Goal: Task Accomplishment & Management: Manage account settings

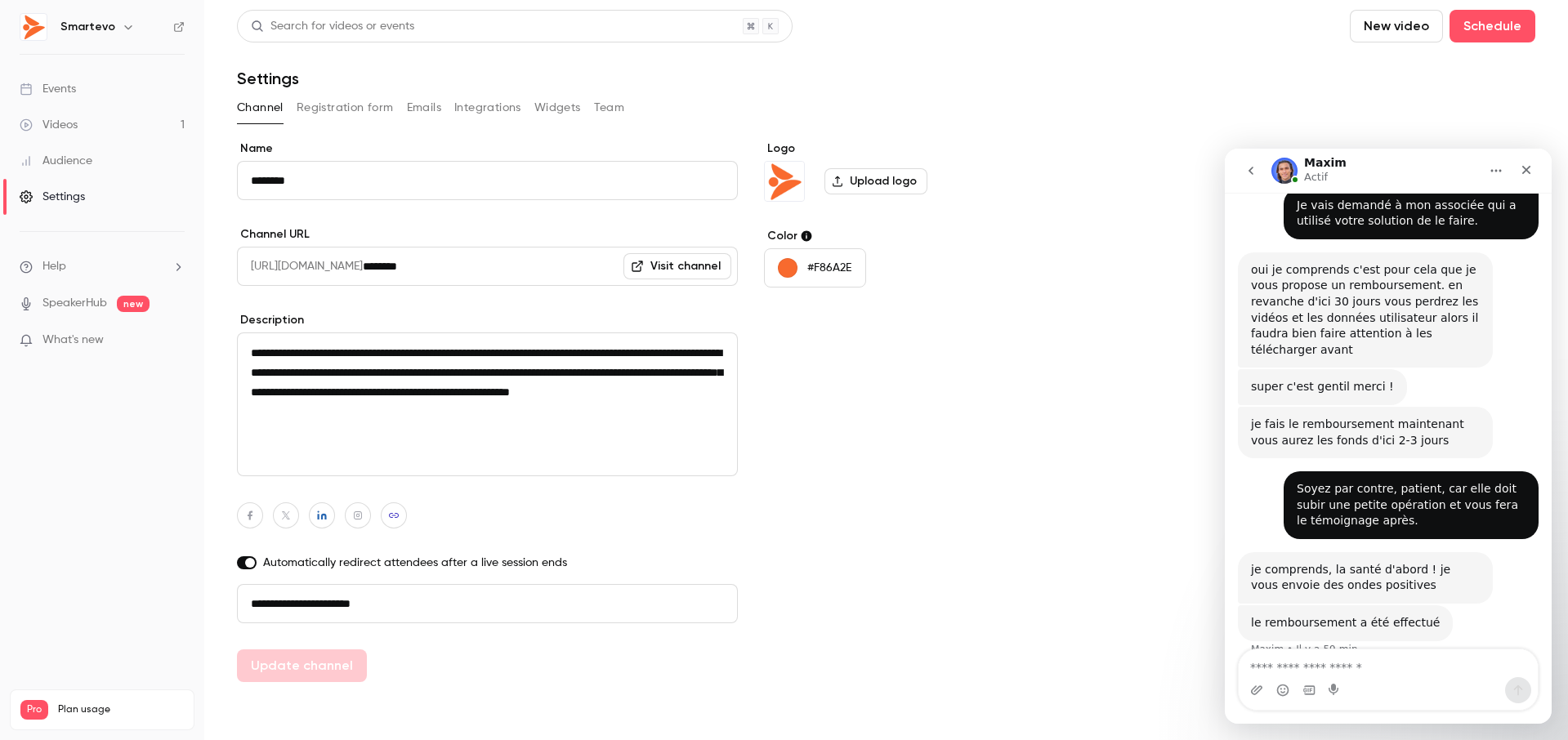
scroll to position [1104, 0]
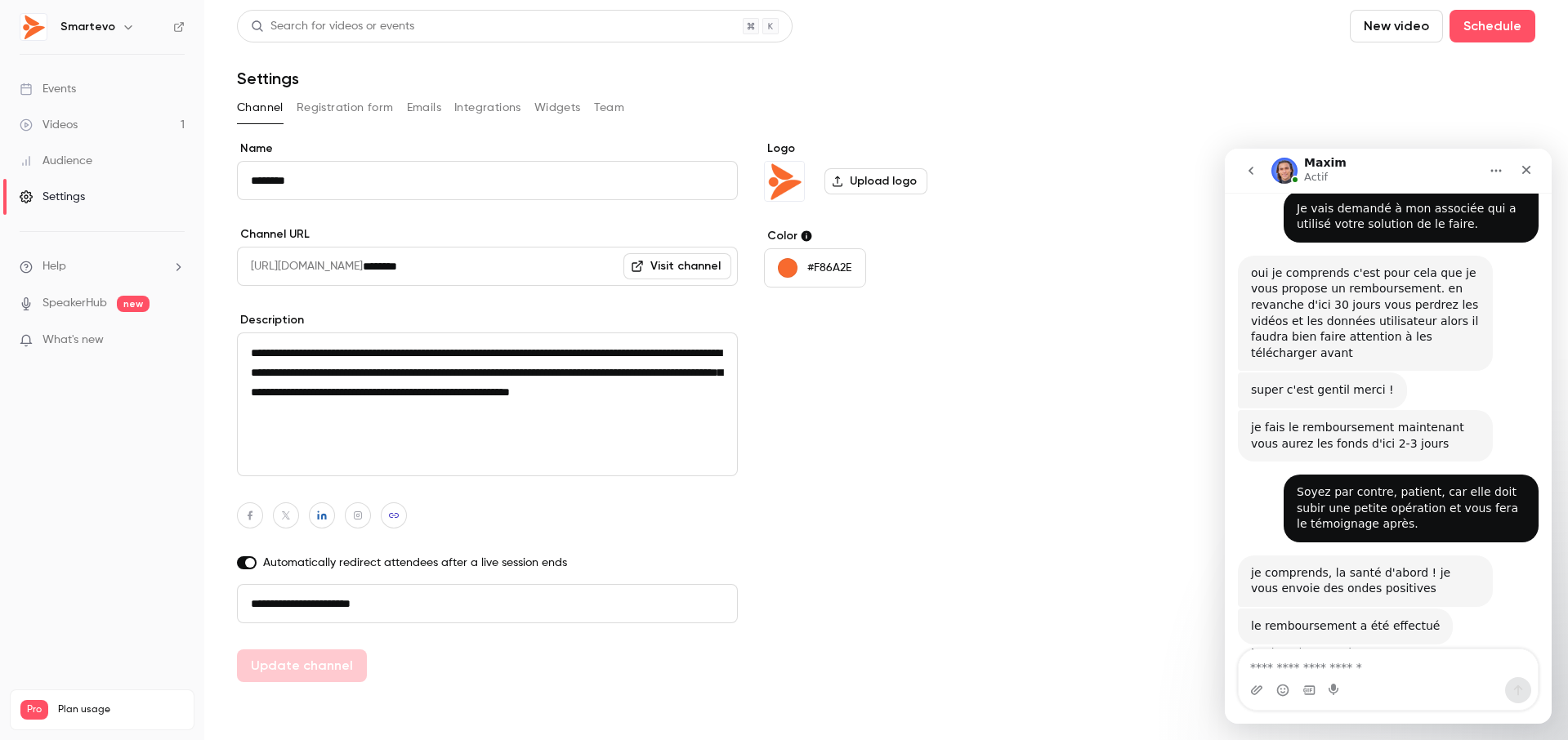
click at [79, 704] on span "Plan usage" at bounding box center [121, 710] width 126 height 13
click at [35, 700] on span "Pro" at bounding box center [34, 710] width 28 height 20
click at [69, 704] on span "Plan usage" at bounding box center [121, 710] width 126 height 13
click at [1528, 169] on icon "Fermer" at bounding box center [1527, 170] width 9 height 9
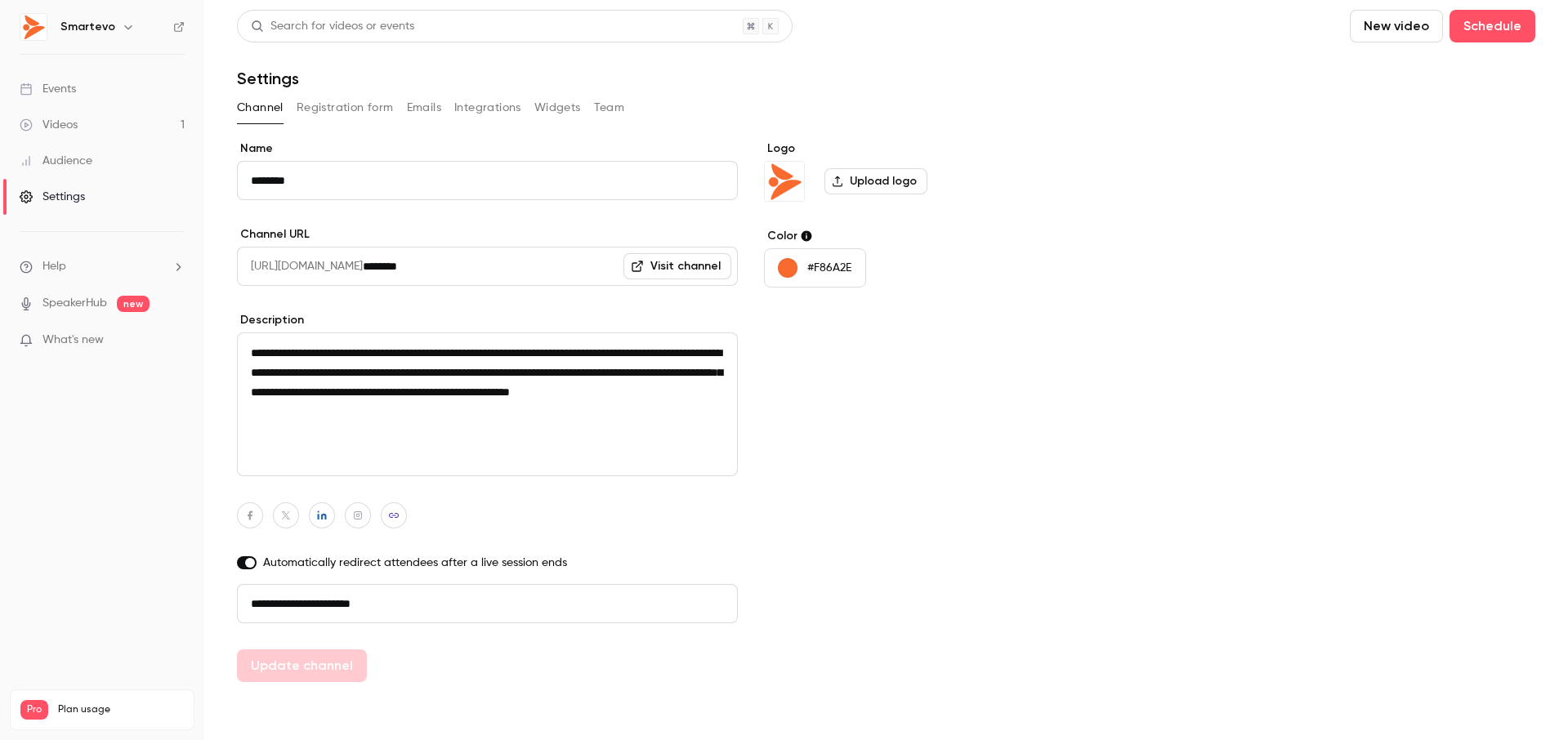
click at [36, 700] on span "Pro" at bounding box center [34, 710] width 28 height 20
click at [72, 704] on span "Plan usage" at bounding box center [121, 710] width 126 height 13
click at [80, 198] on div "Settings" at bounding box center [52, 197] width 66 height 16
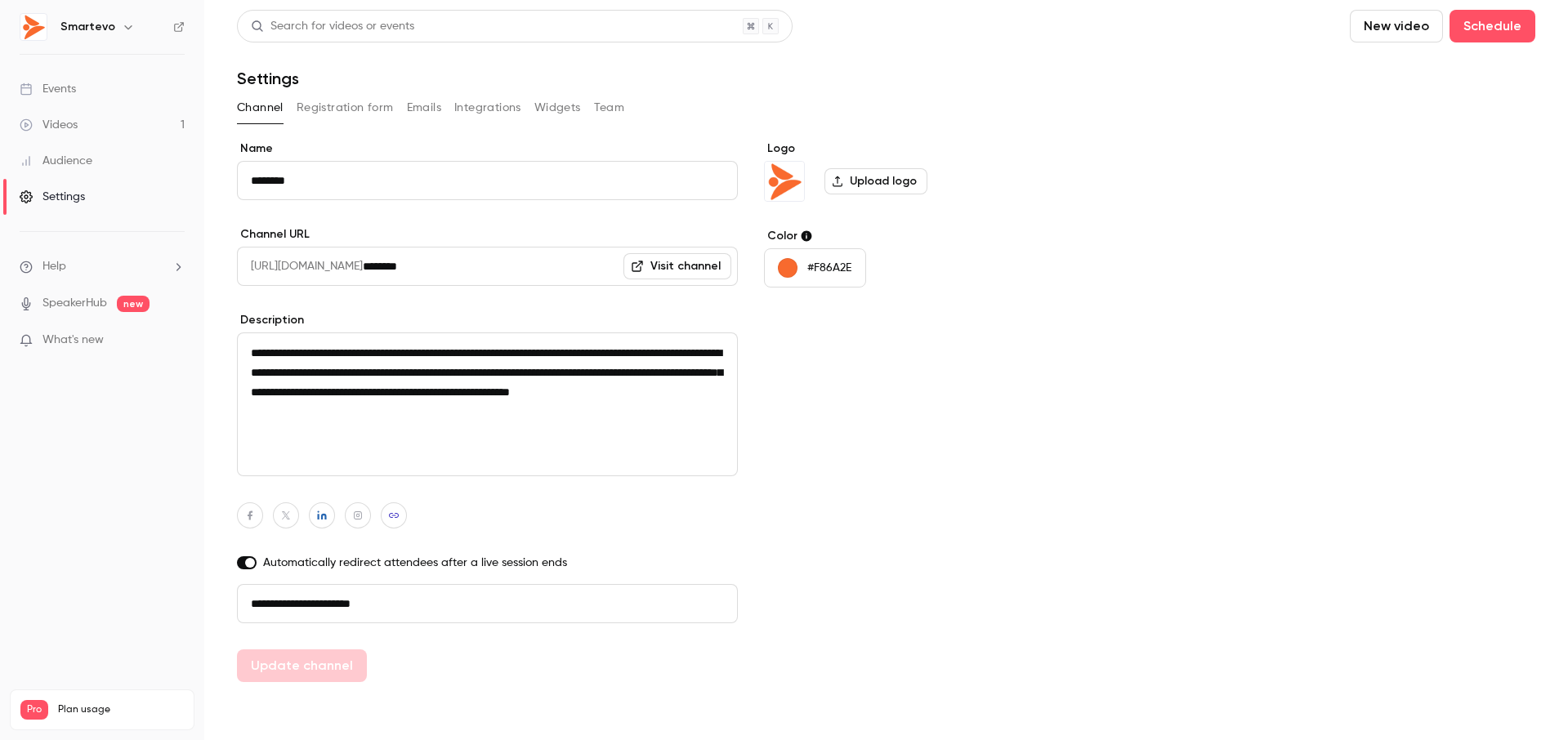
click at [80, 198] on div "Settings" at bounding box center [52, 197] width 66 height 16
click at [71, 196] on div "Settings" at bounding box center [52, 197] width 66 height 16
click at [58, 268] on span "Help" at bounding box center [54, 266] width 24 height 17
click at [58, 268] on div at bounding box center [784, 370] width 1568 height 740
click at [52, 192] on div "Settings" at bounding box center [52, 197] width 66 height 16
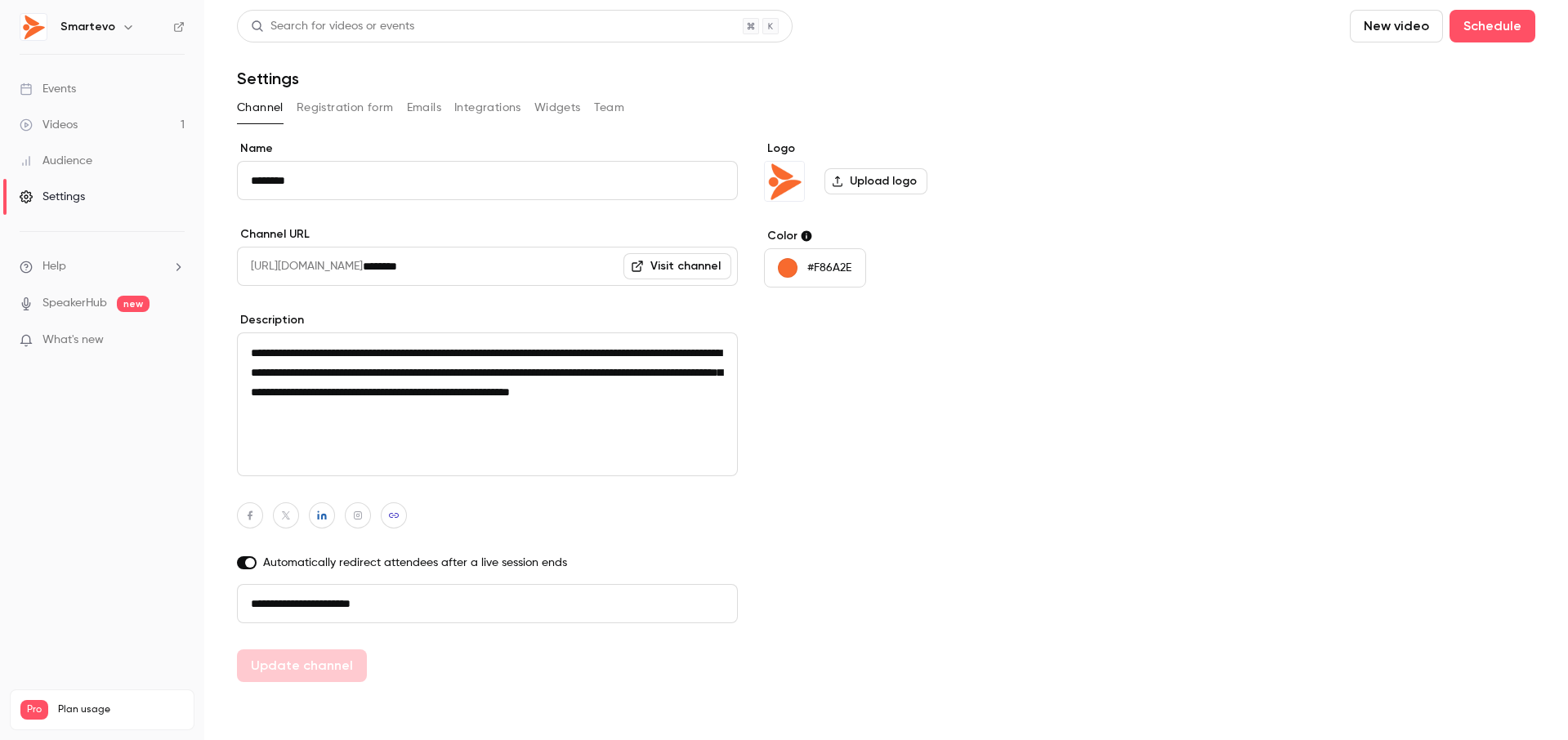
click at [52, 192] on div "Settings" at bounding box center [52, 197] width 66 height 16
click at [351, 113] on button "Registration form" at bounding box center [345, 107] width 98 height 26
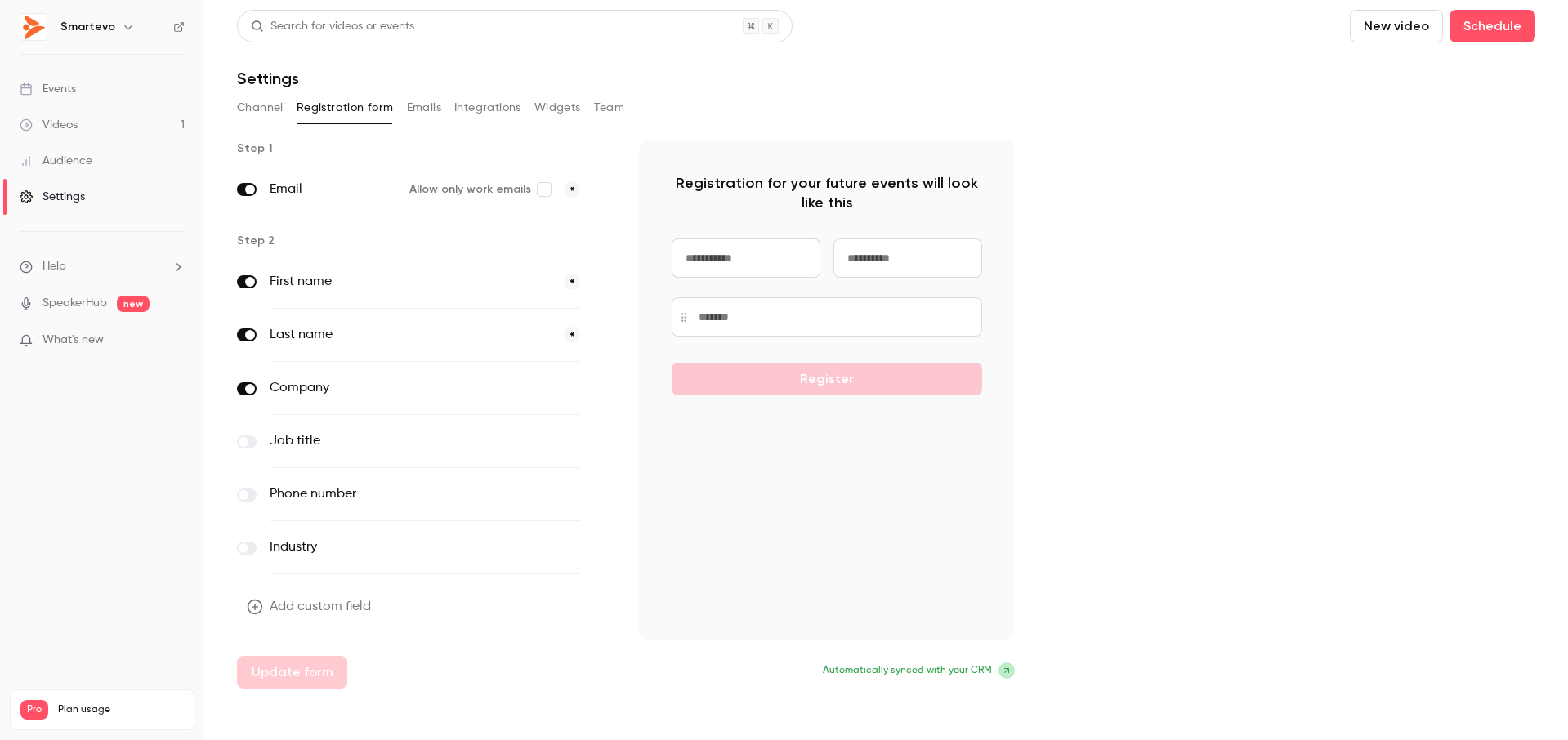
click at [411, 107] on button "Emails" at bounding box center [424, 107] width 35 height 26
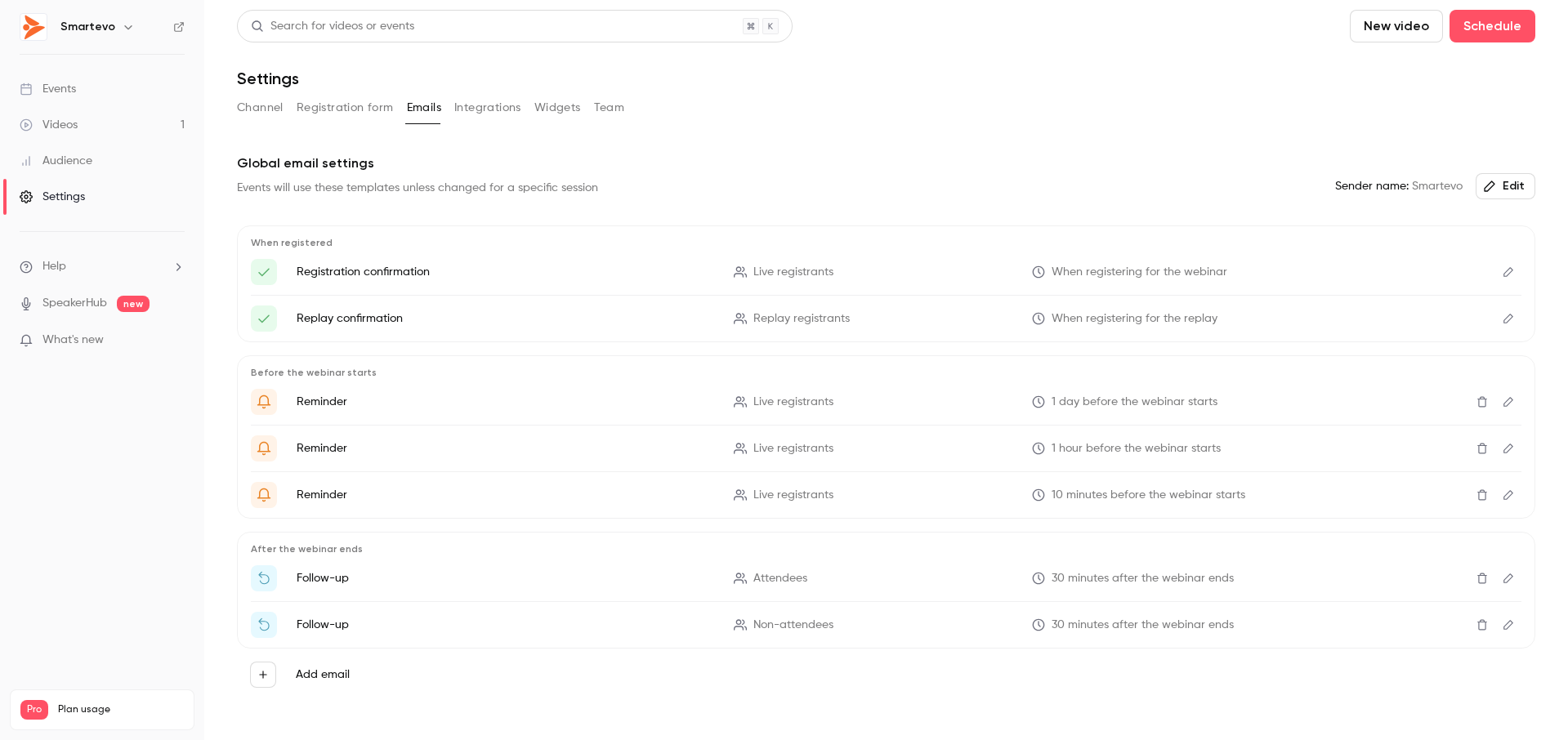
click at [457, 109] on button "Integrations" at bounding box center [488, 107] width 67 height 26
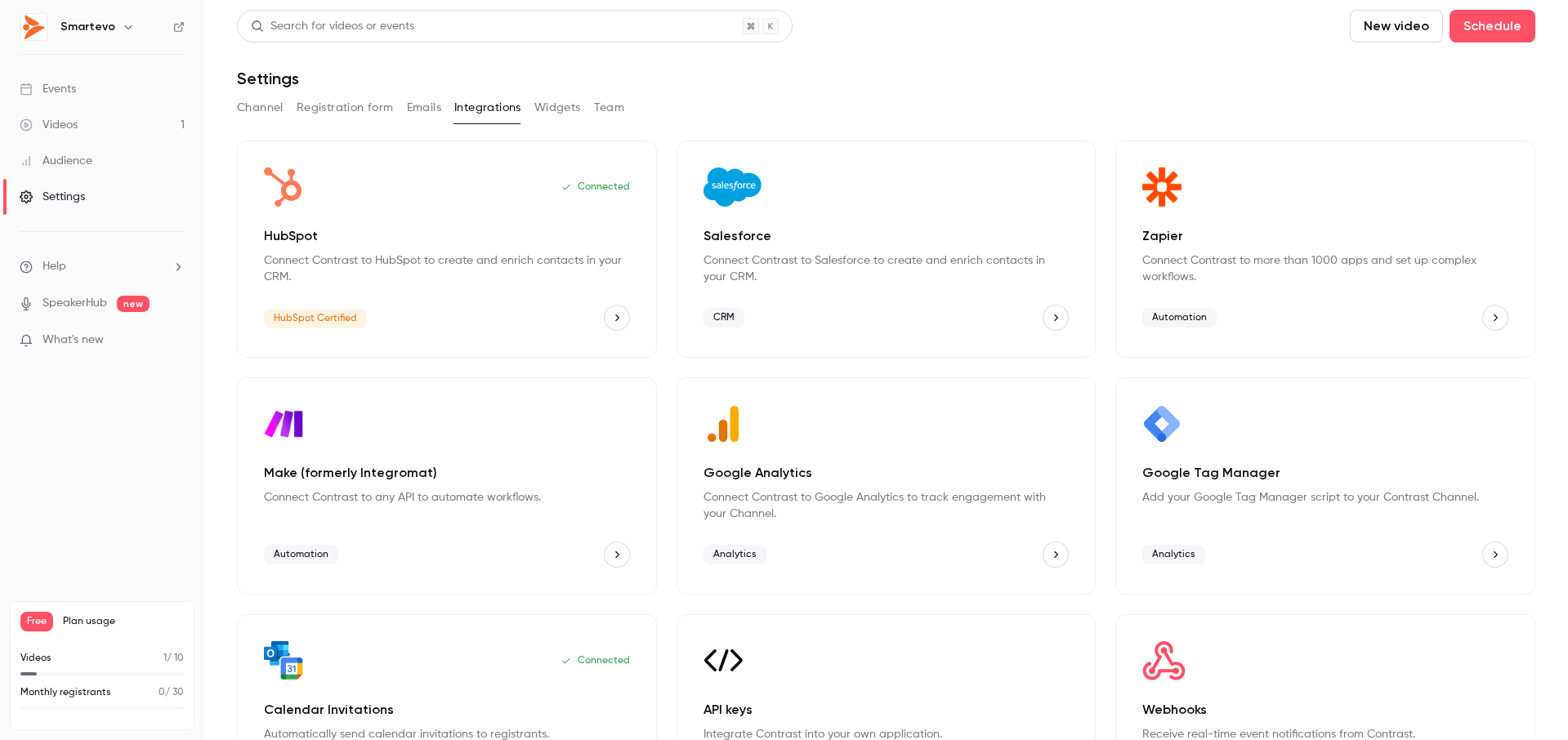
click at [70, 193] on div "Settings" at bounding box center [52, 197] width 66 height 16
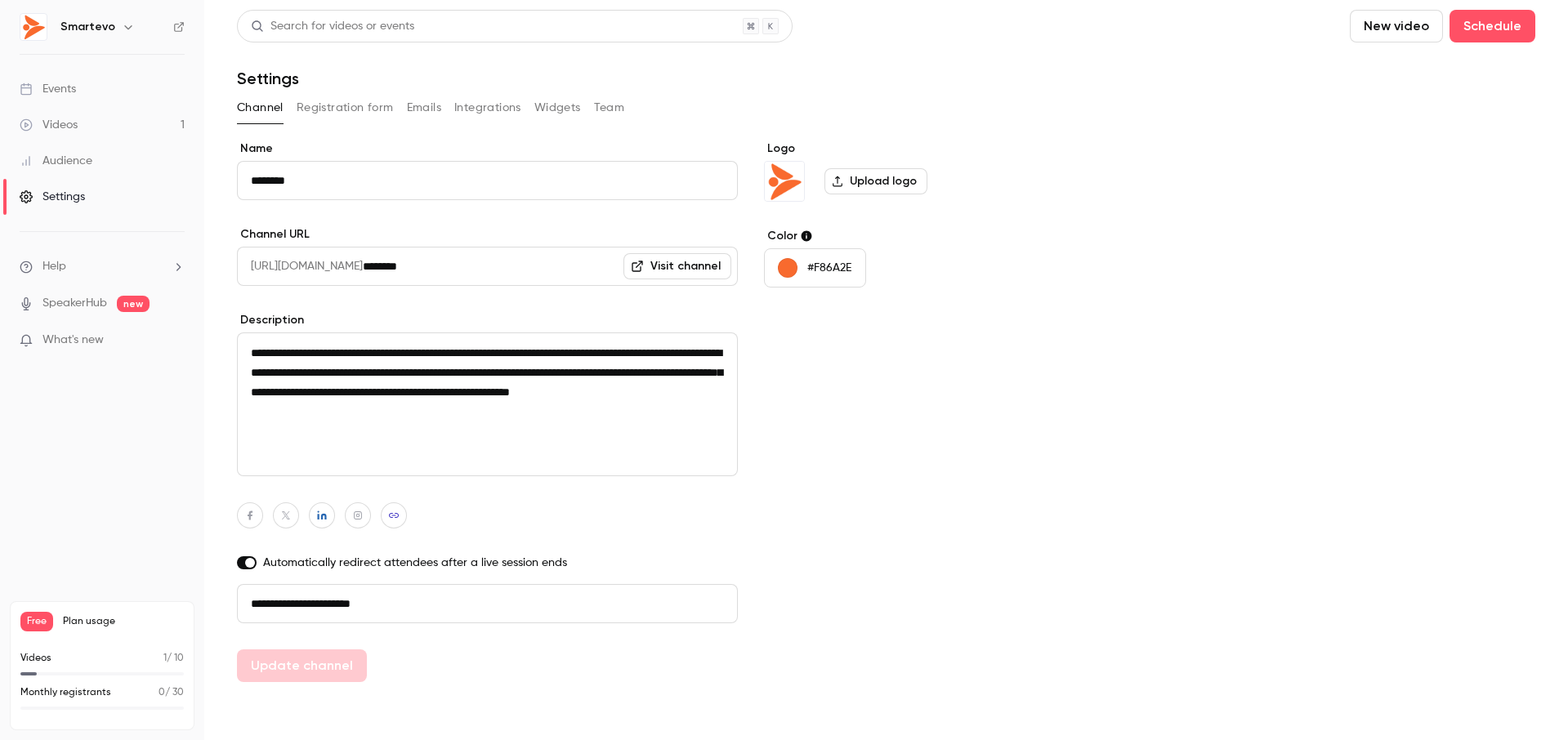
click at [56, 159] on div "Audience" at bounding box center [56, 161] width 73 height 16
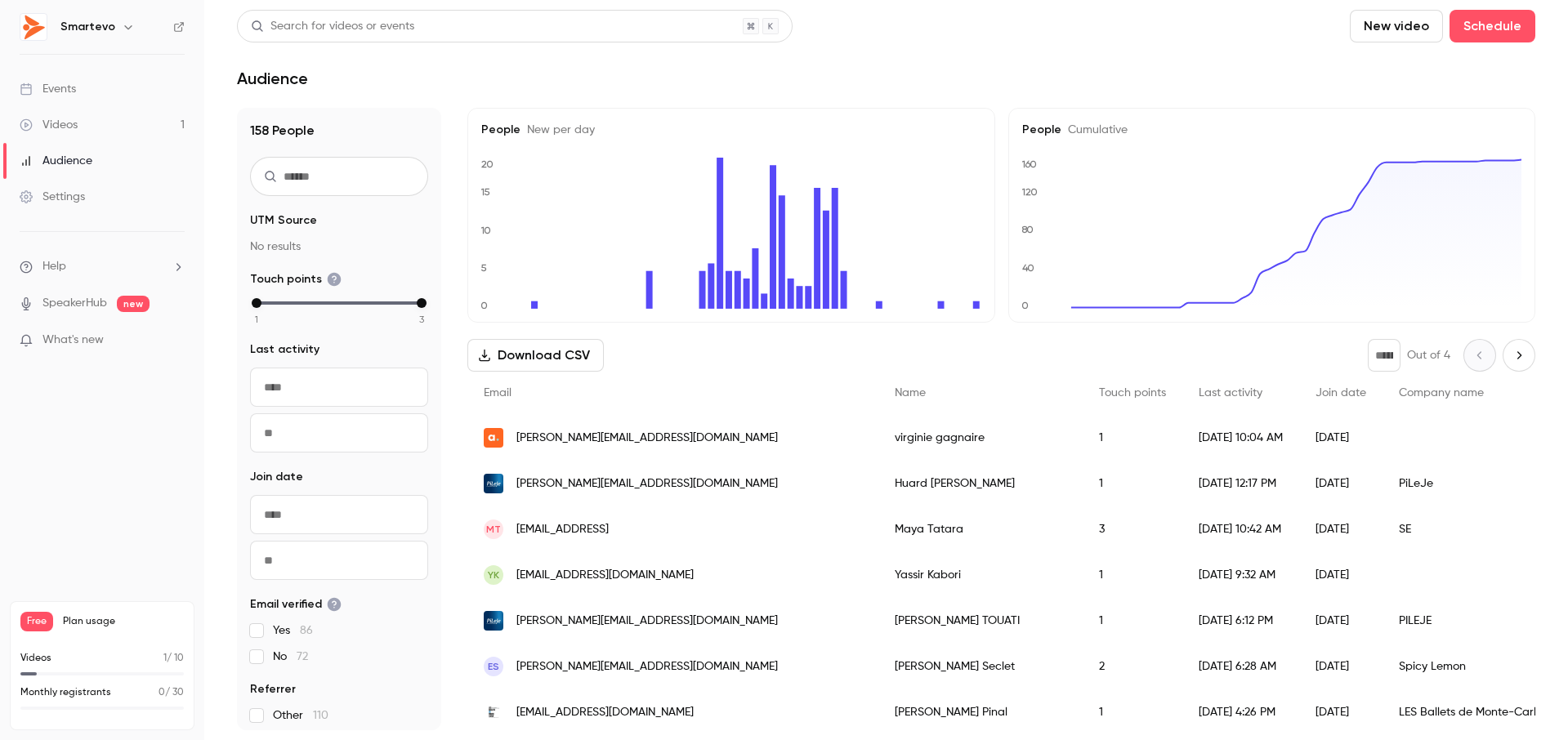
click at [58, 130] on div "Videos" at bounding box center [48, 125] width 58 height 16
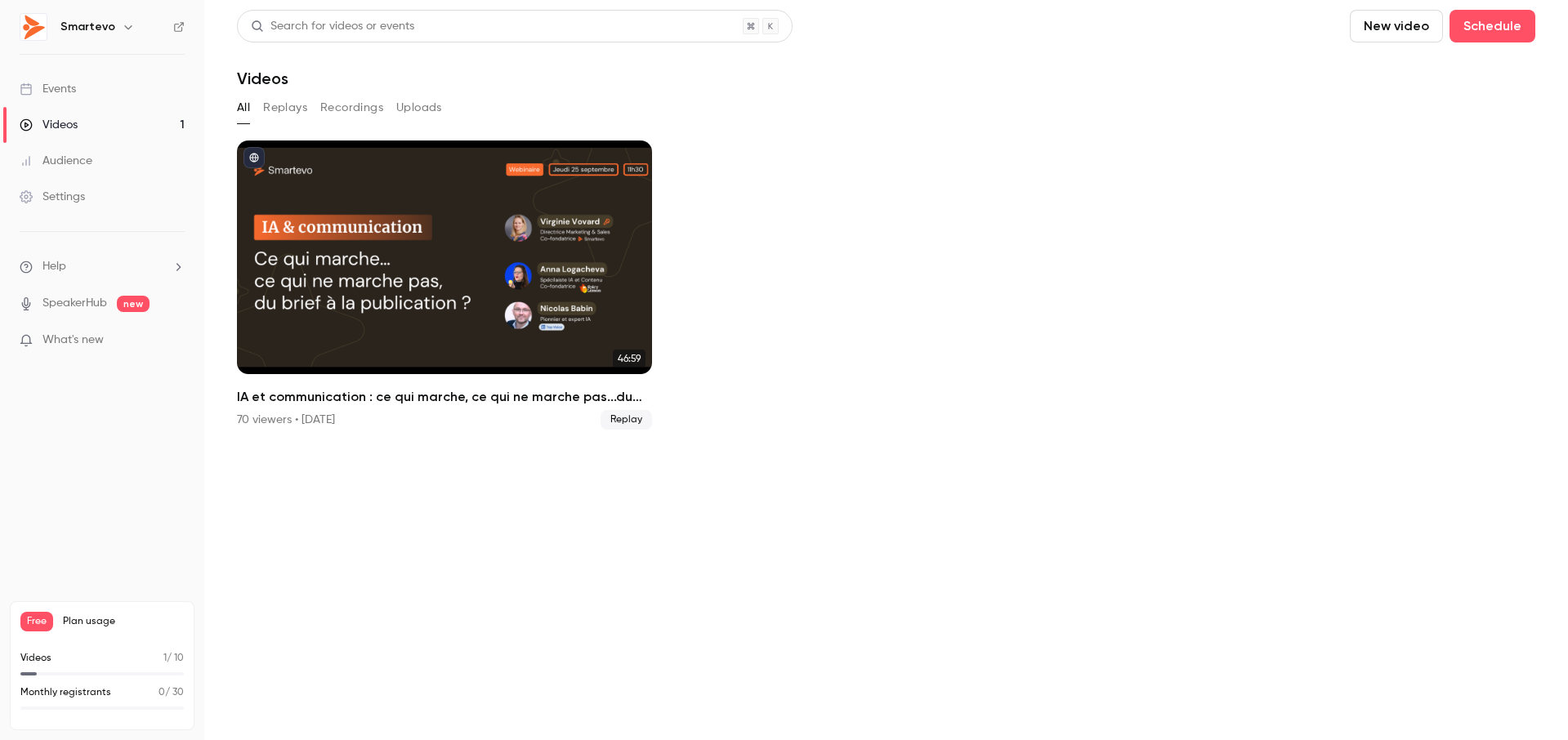
click at [59, 91] on div "Events" at bounding box center [48, 89] width 57 height 16
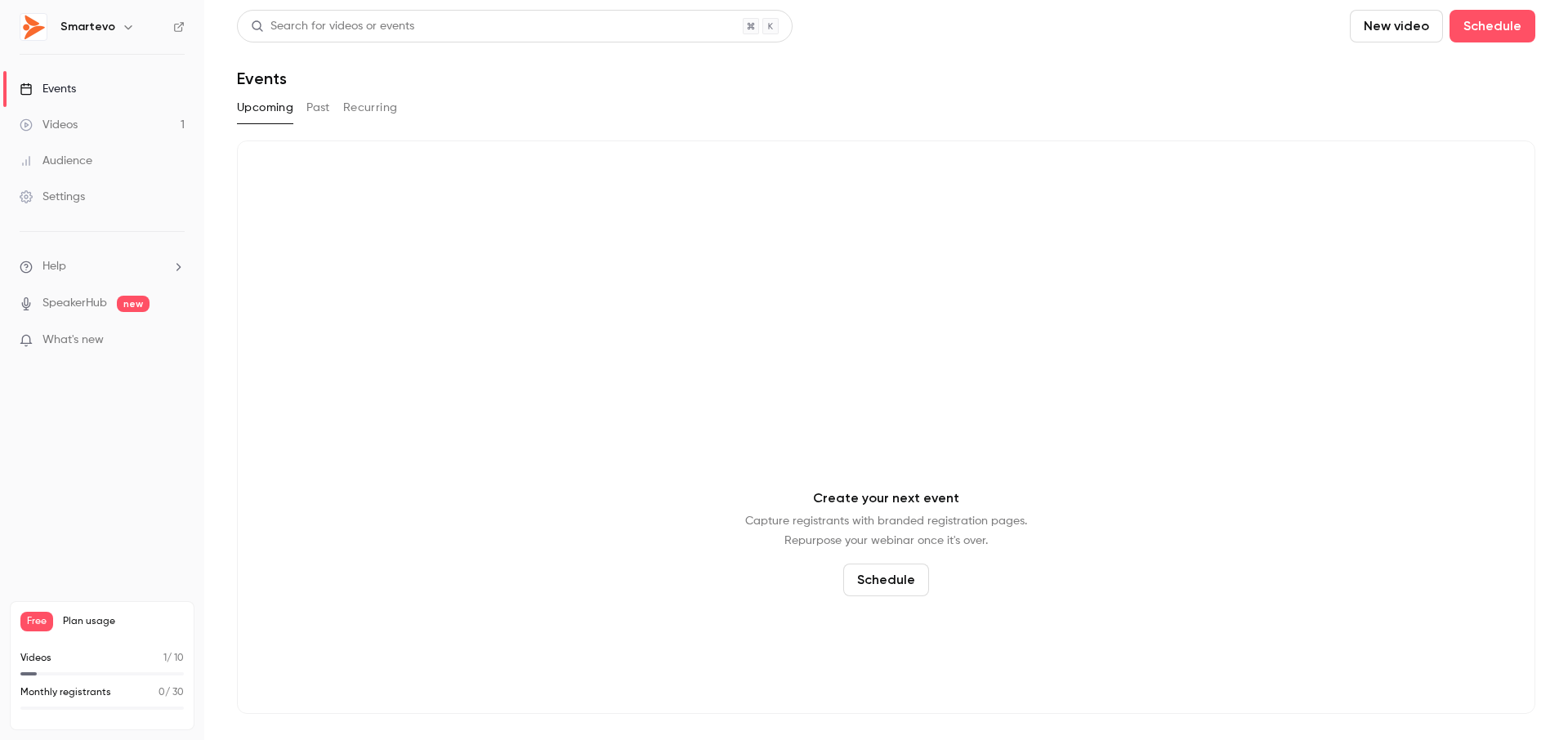
click at [89, 665] on div "Videos 1 / 10" at bounding box center [102, 658] width 163 height 15
click at [75, 629] on div "Free Plan usage" at bounding box center [102, 622] width 163 height 20
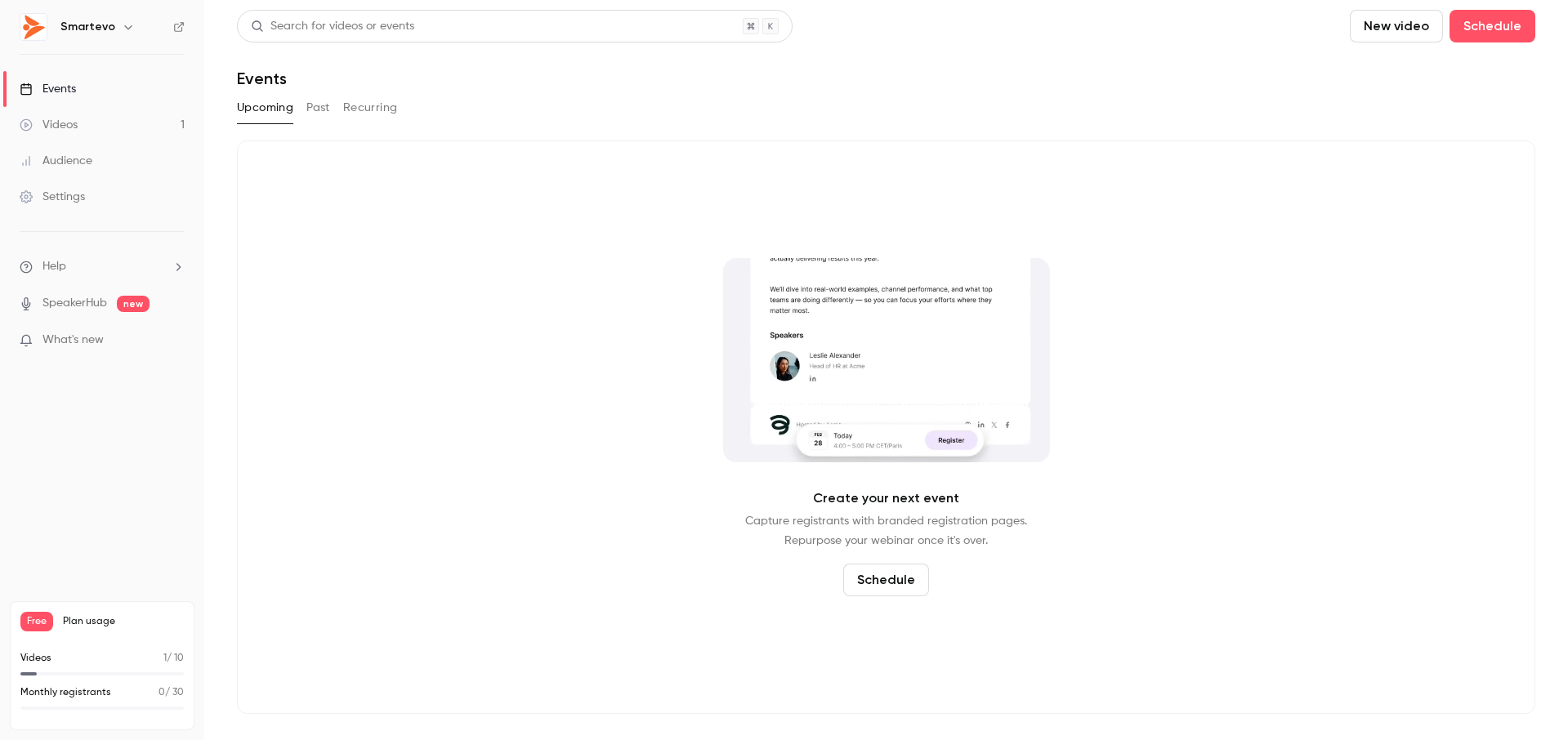
drag, startPoint x: 75, startPoint y: 629, endPoint x: 61, endPoint y: 629, distance: 14.0
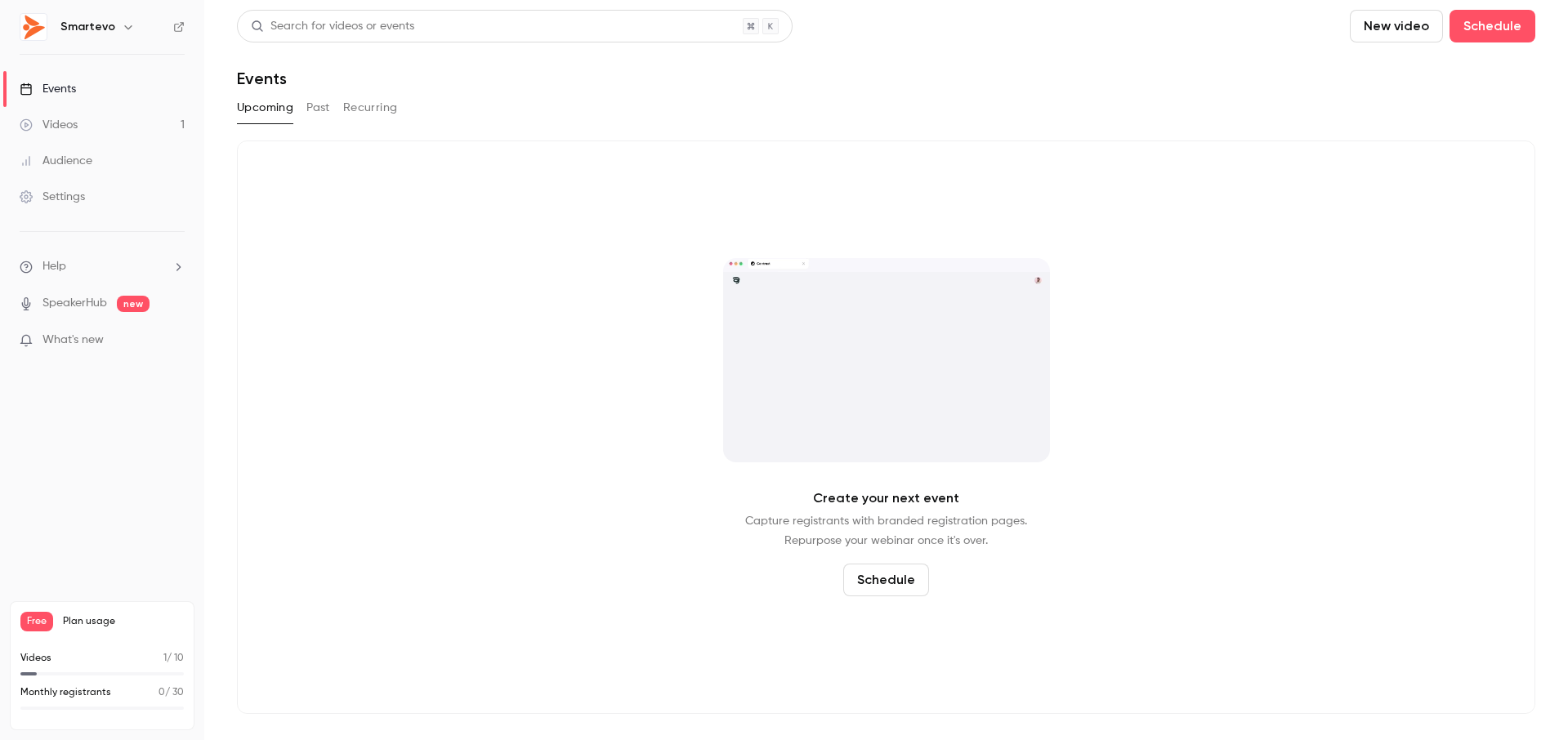
click at [61, 629] on div "Free Plan usage" at bounding box center [102, 622] width 163 height 20
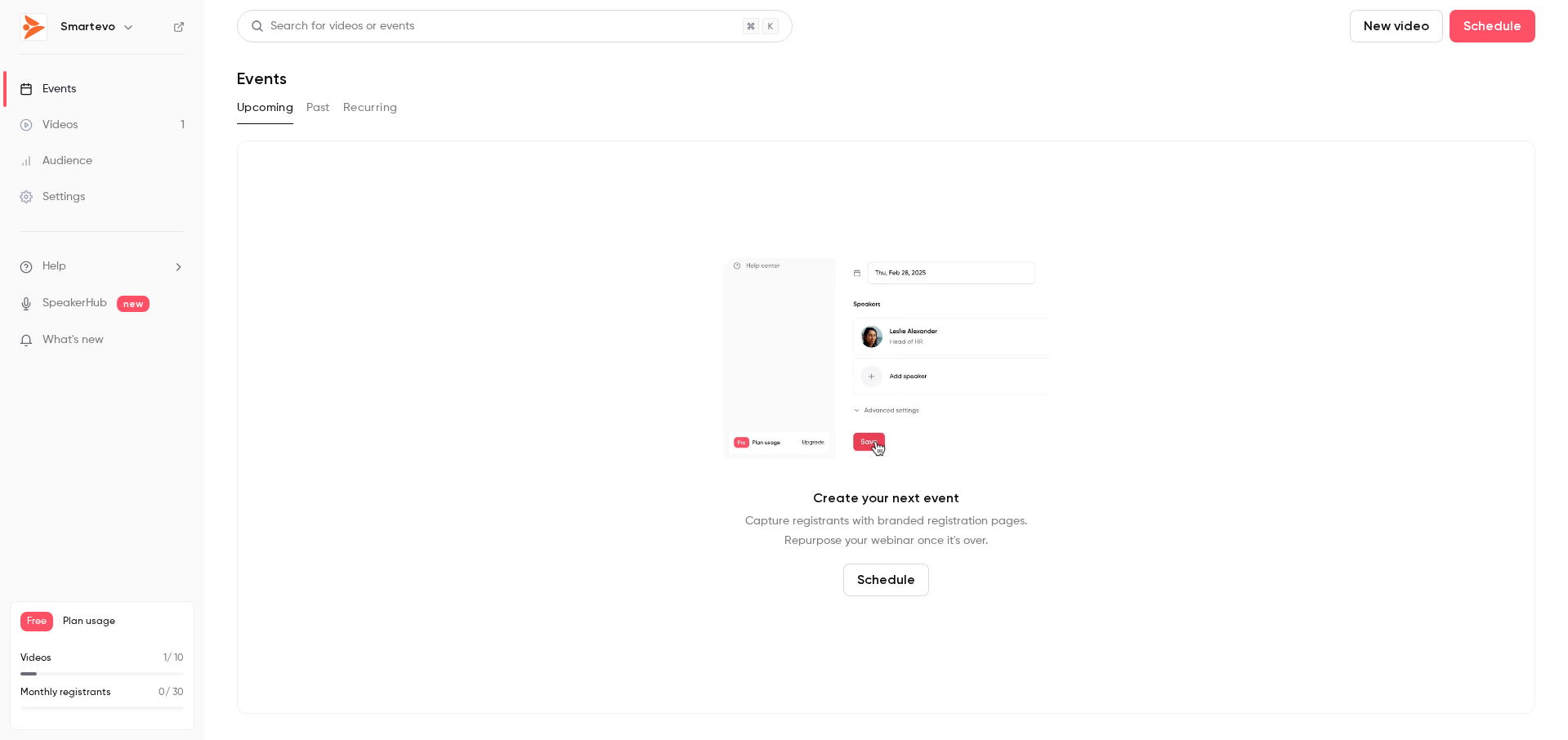
click at [44, 625] on span "Free" at bounding box center [36, 622] width 33 height 20
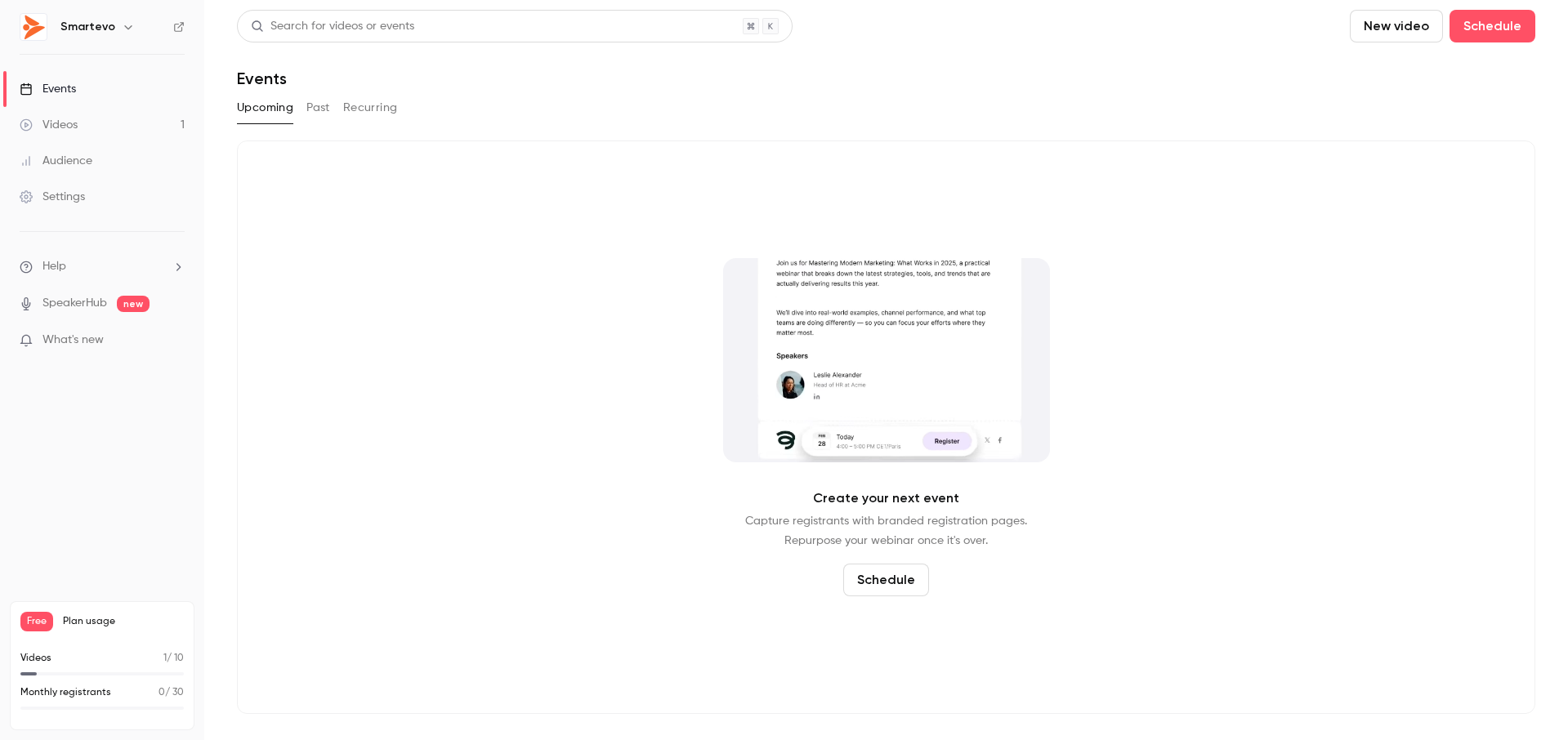
click at [69, 625] on span "Plan usage" at bounding box center [123, 621] width 121 height 13
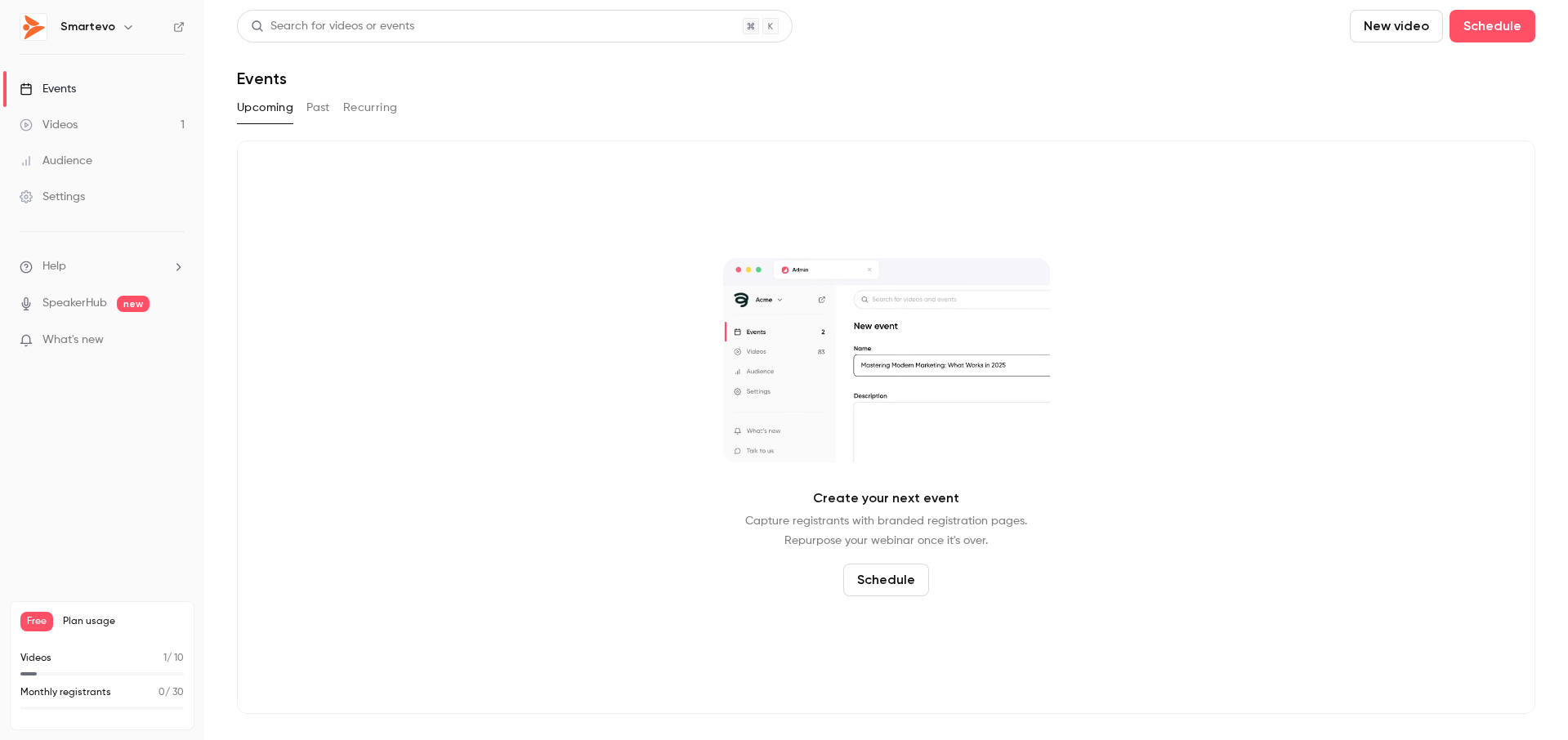
click at [74, 625] on span "Plan usage" at bounding box center [123, 621] width 121 height 13
click at [29, 615] on span "Free" at bounding box center [36, 622] width 33 height 20
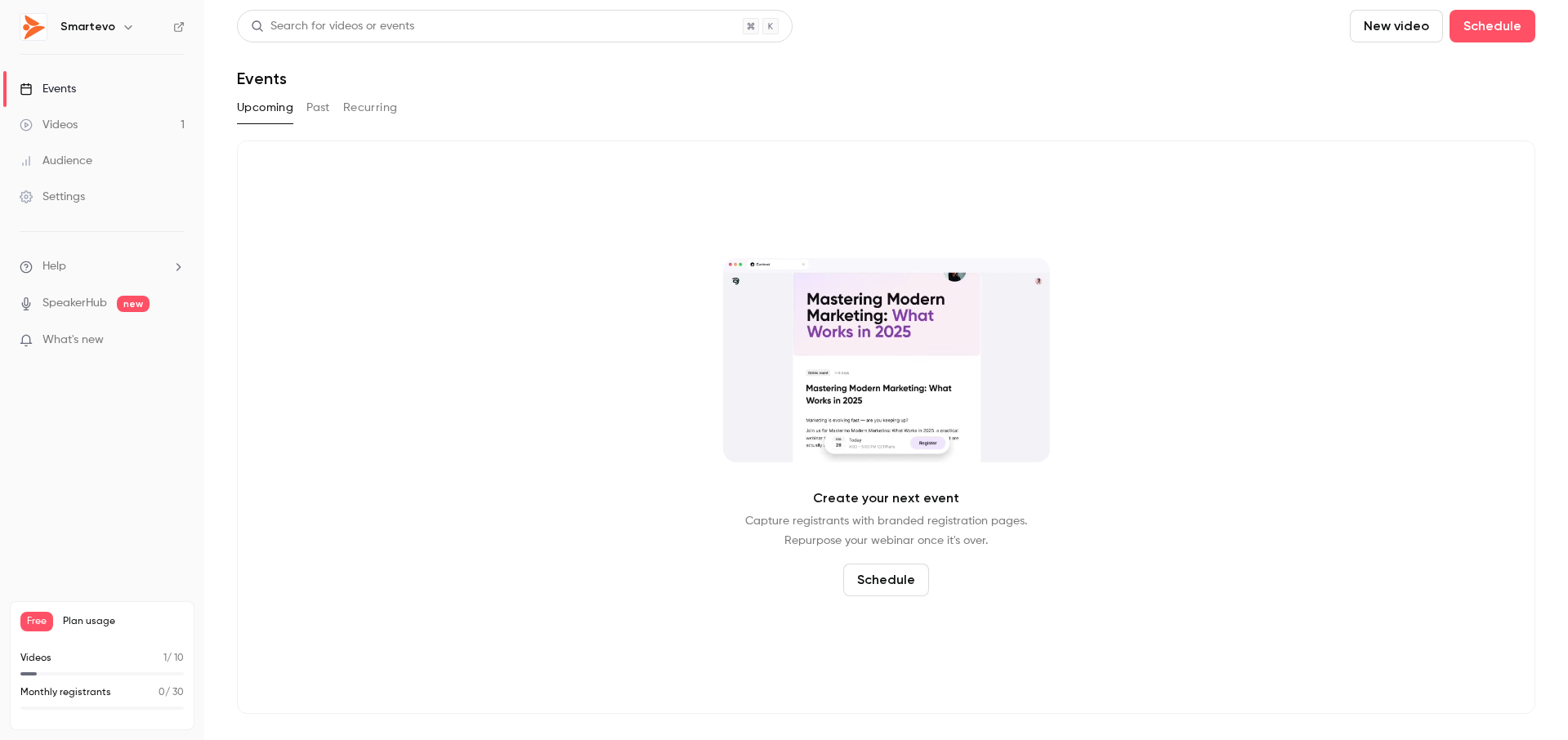
click at [74, 196] on div "Settings" at bounding box center [52, 197] width 66 height 16
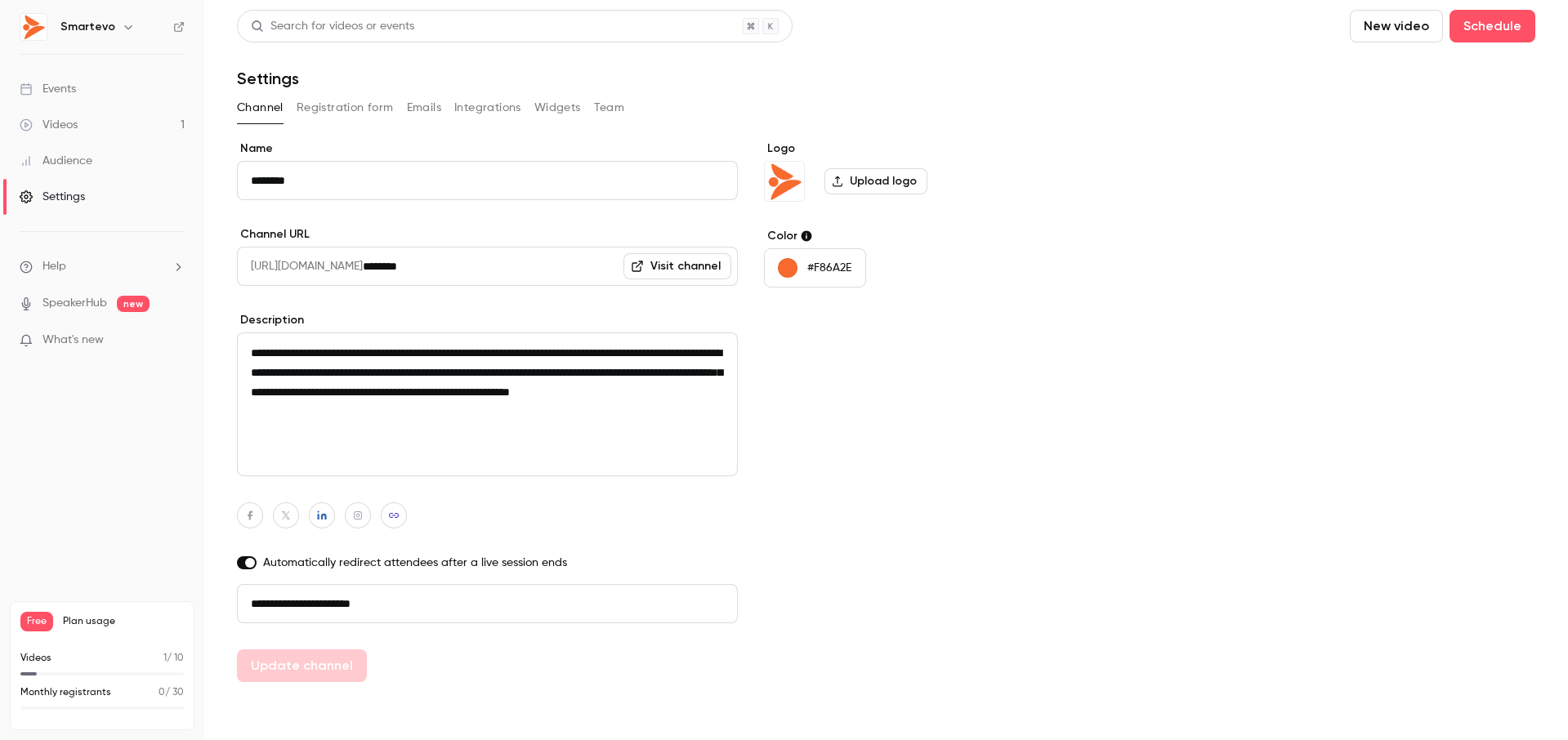
click at [343, 114] on button "Registration form" at bounding box center [345, 107] width 98 height 26
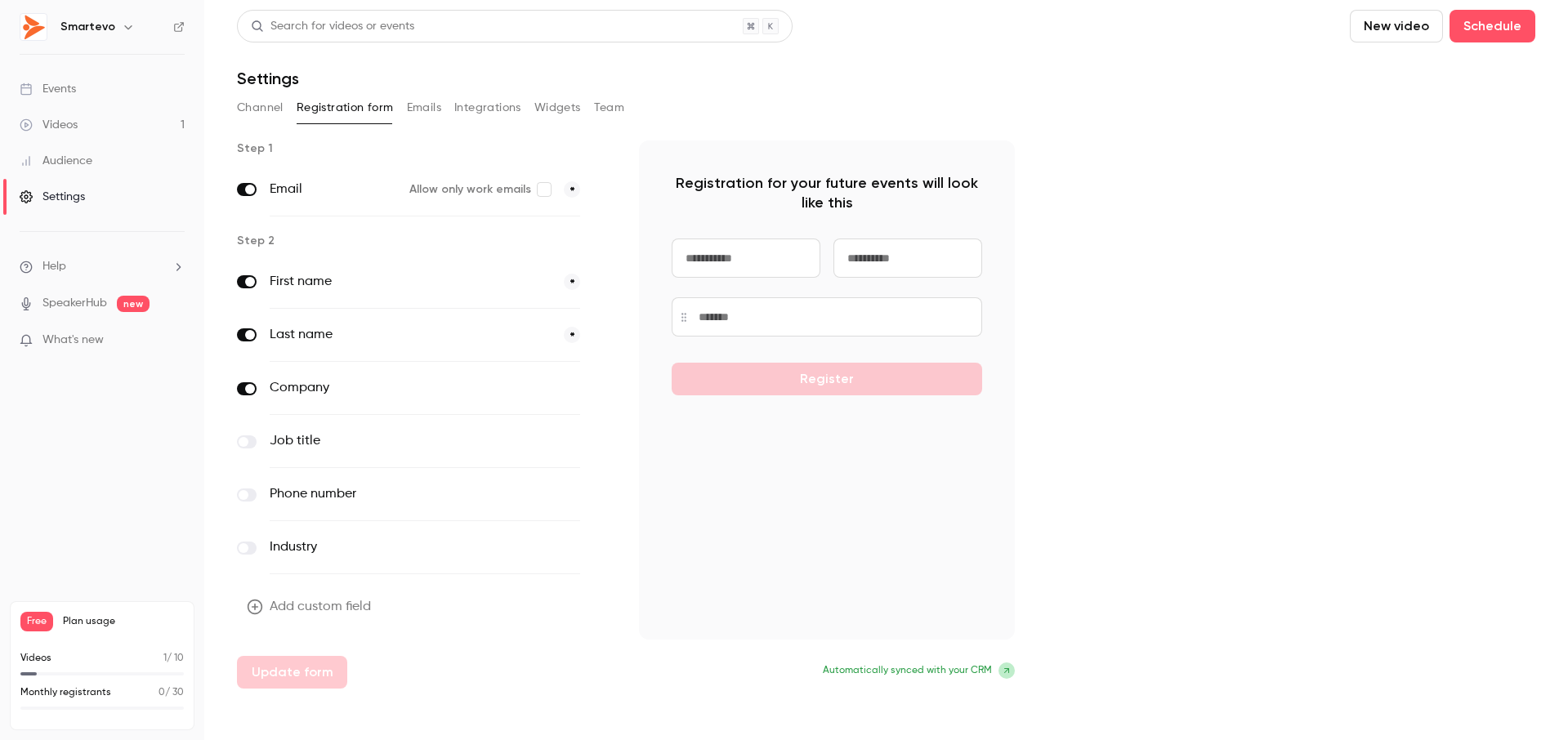
click at [425, 106] on button "Emails" at bounding box center [424, 107] width 35 height 26
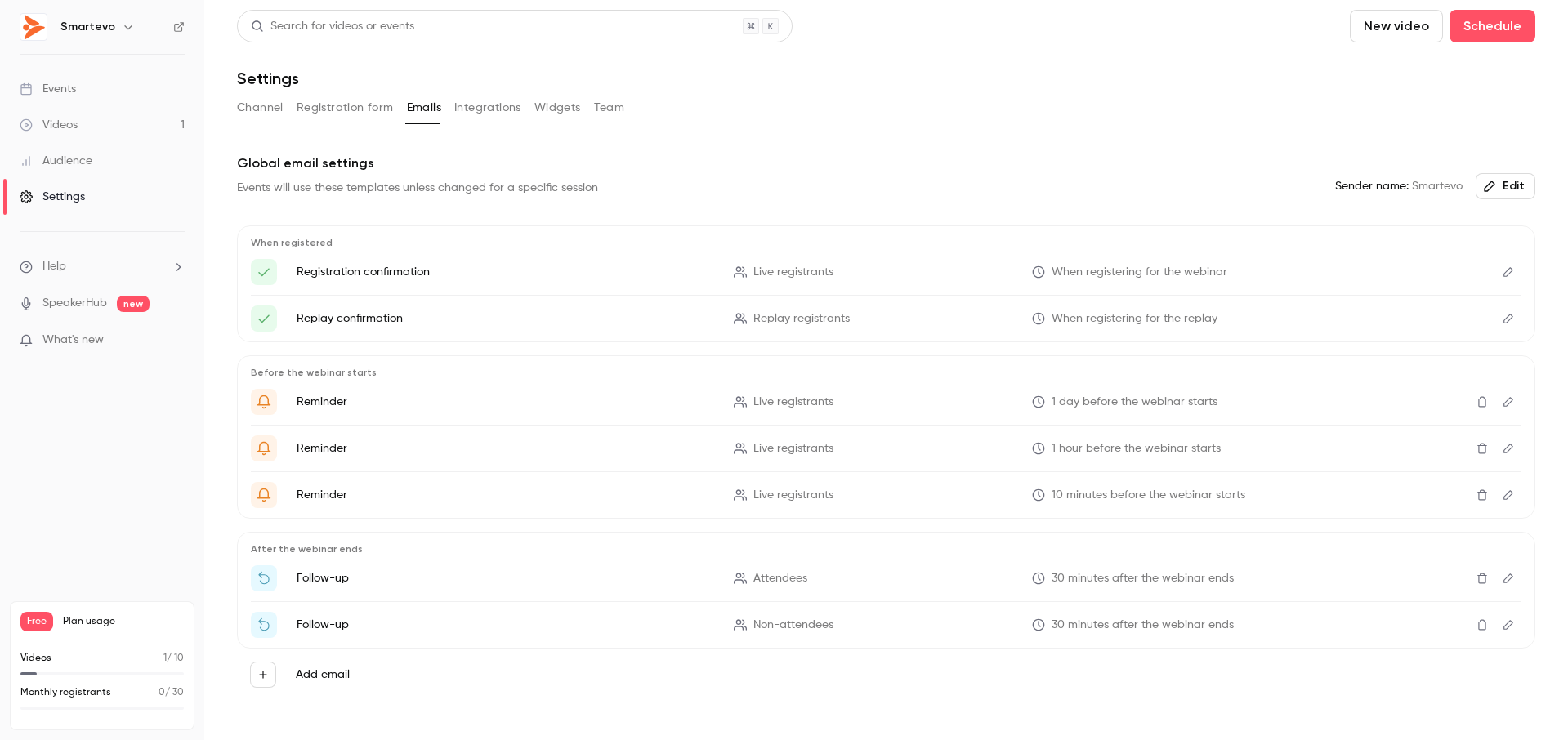
click at [509, 104] on button "Integrations" at bounding box center [488, 107] width 67 height 26
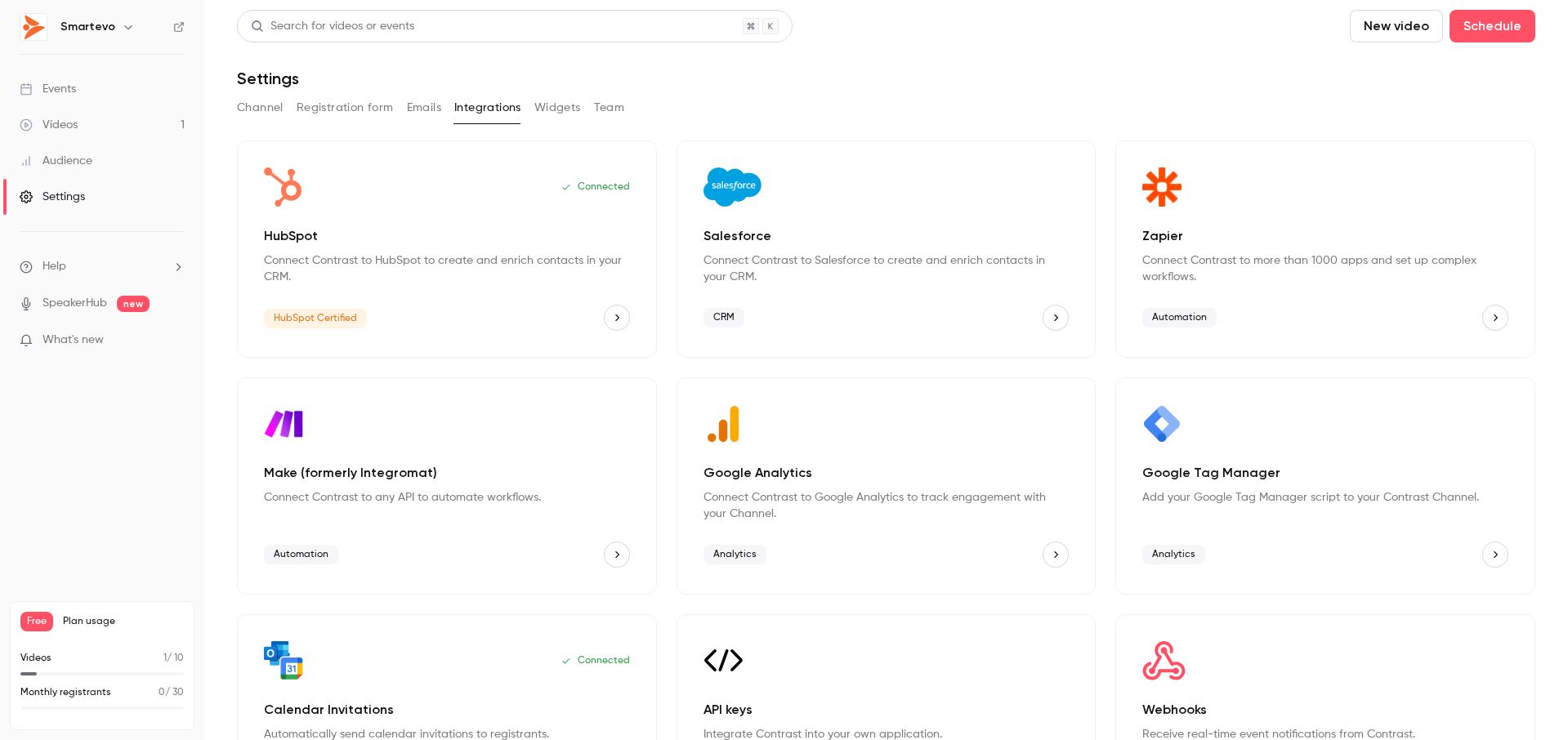
click at [556, 110] on button "Widgets" at bounding box center [557, 107] width 46 height 26
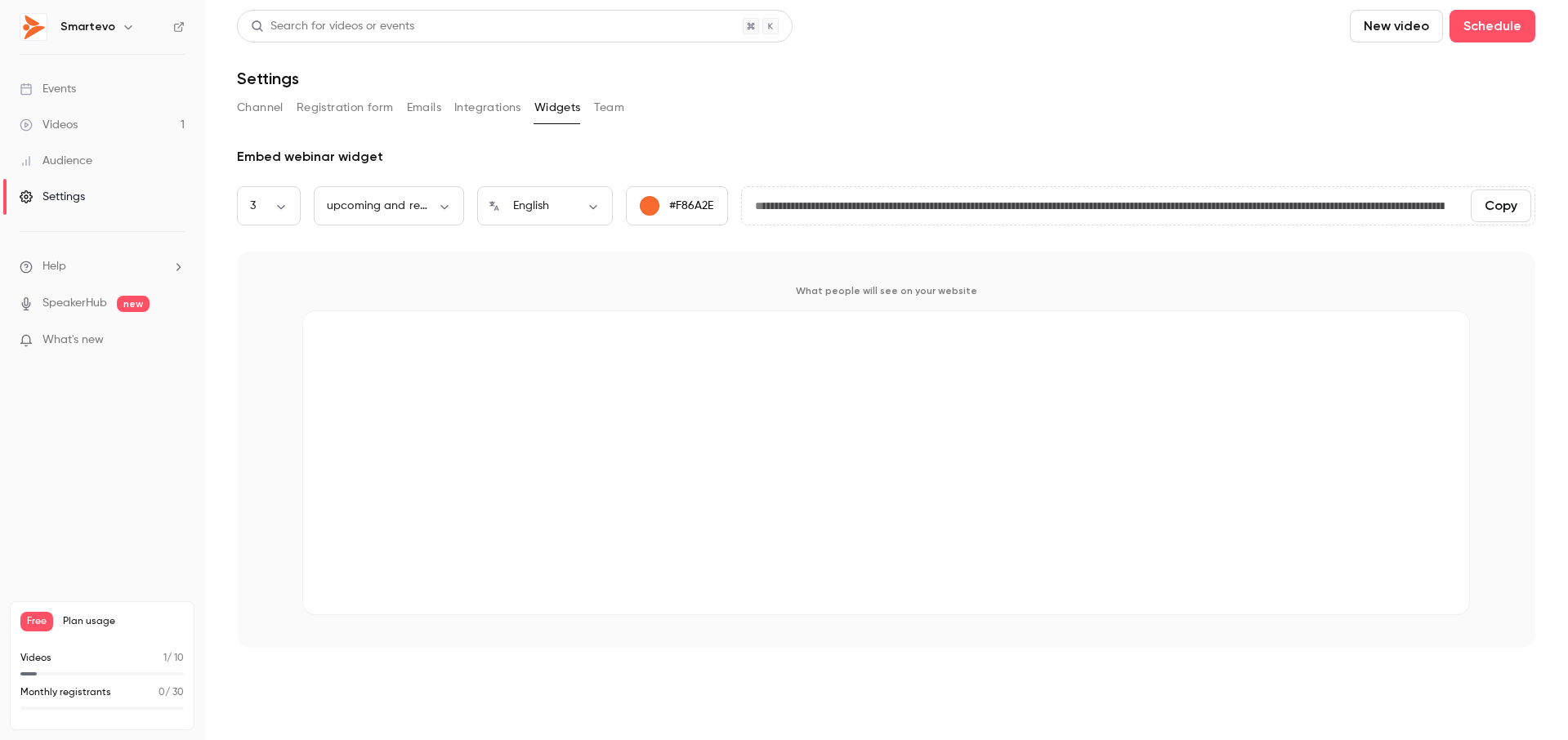
click at [606, 105] on button "Team" at bounding box center [609, 107] width 31 height 26
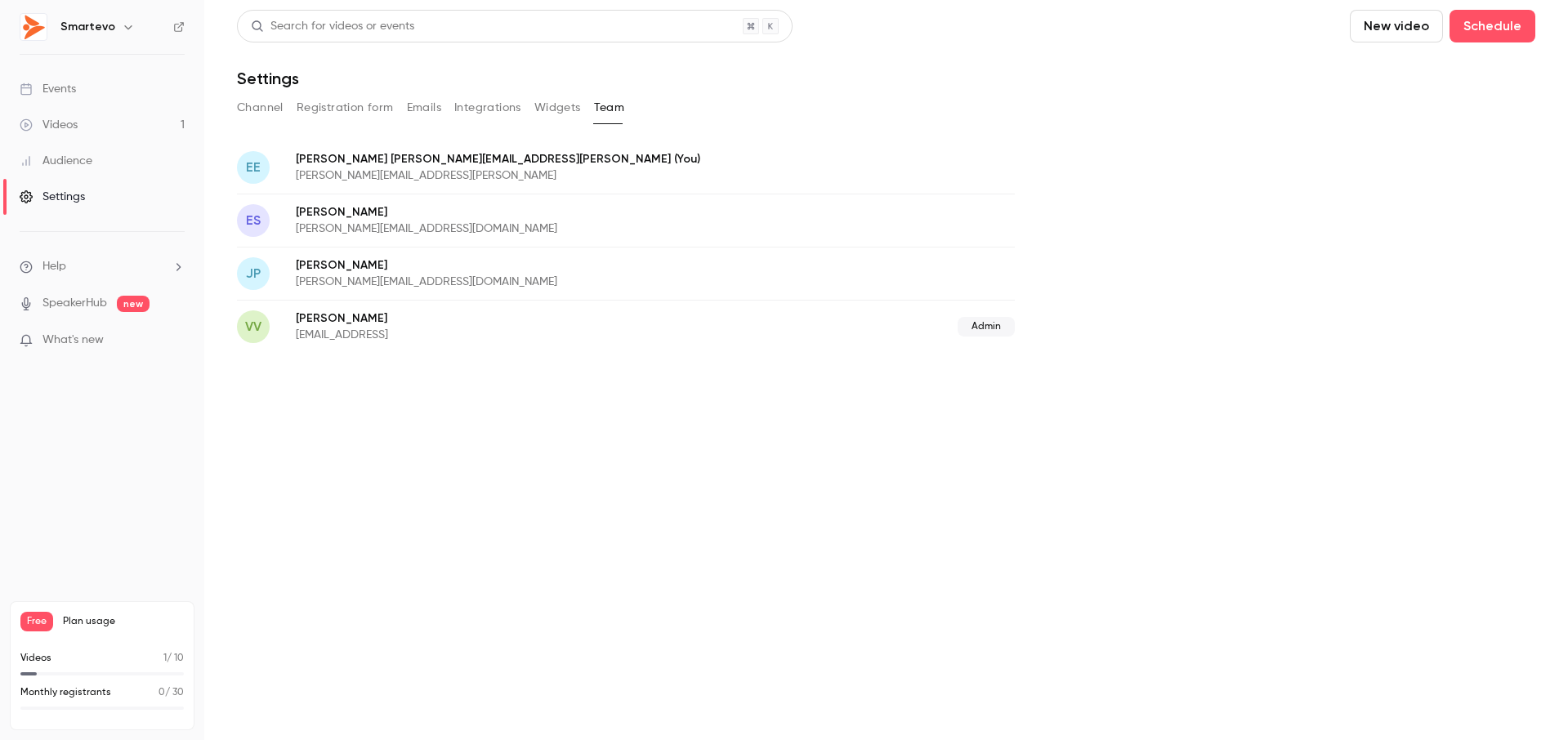
click at [66, 91] on div "Events" at bounding box center [48, 89] width 57 height 16
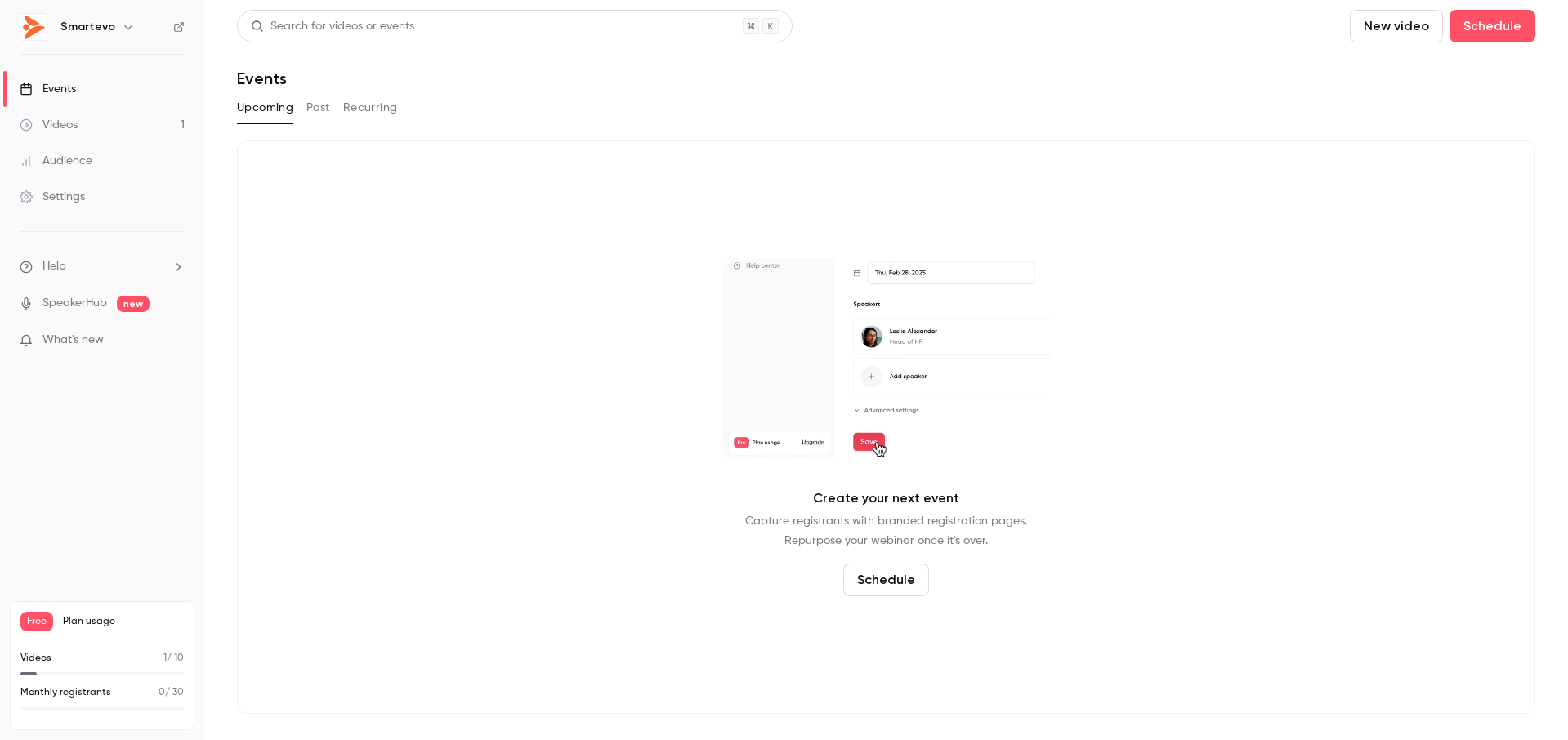
click at [124, 25] on icon "button" at bounding box center [128, 27] width 13 height 13
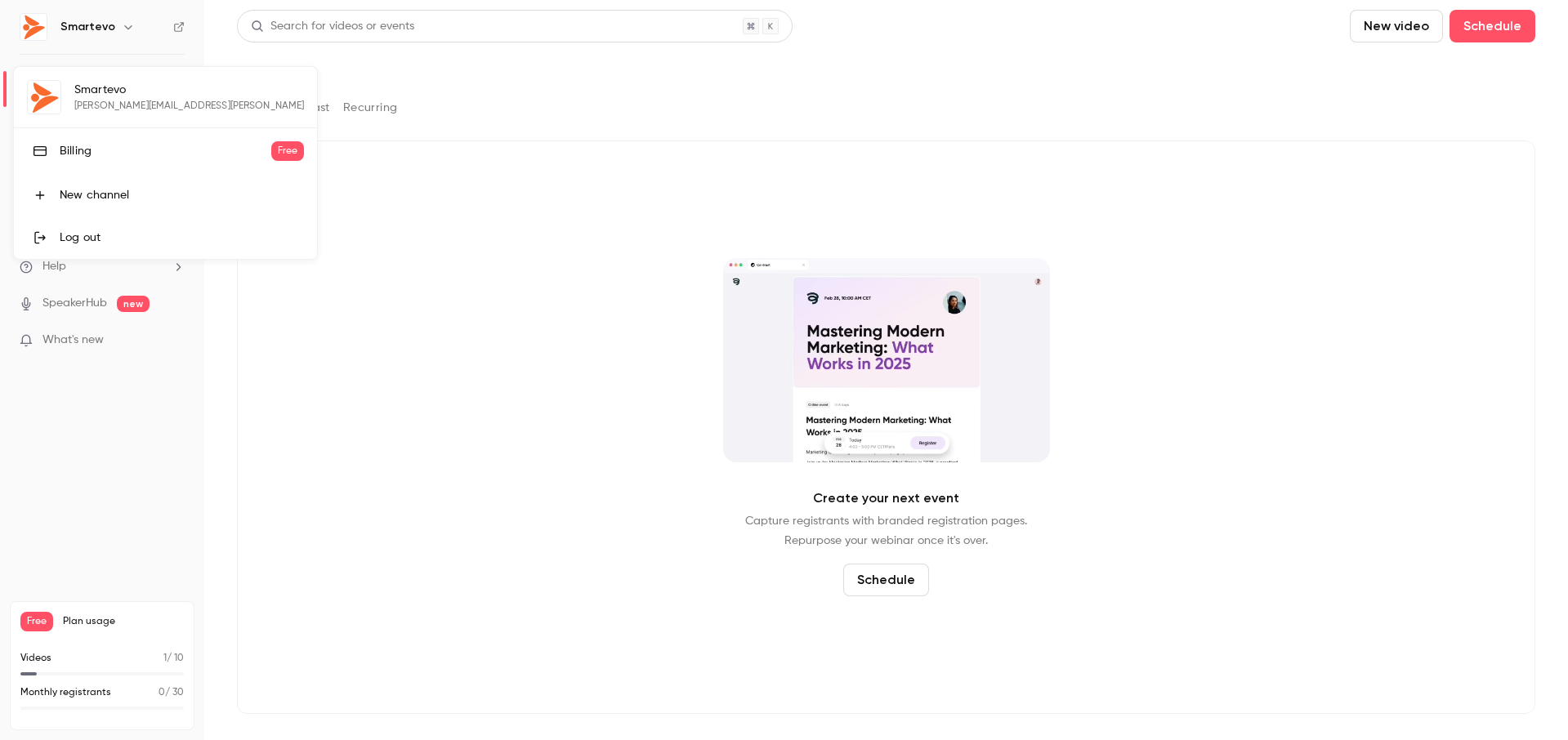
click at [77, 152] on div "Billing" at bounding box center [165, 151] width 212 height 16
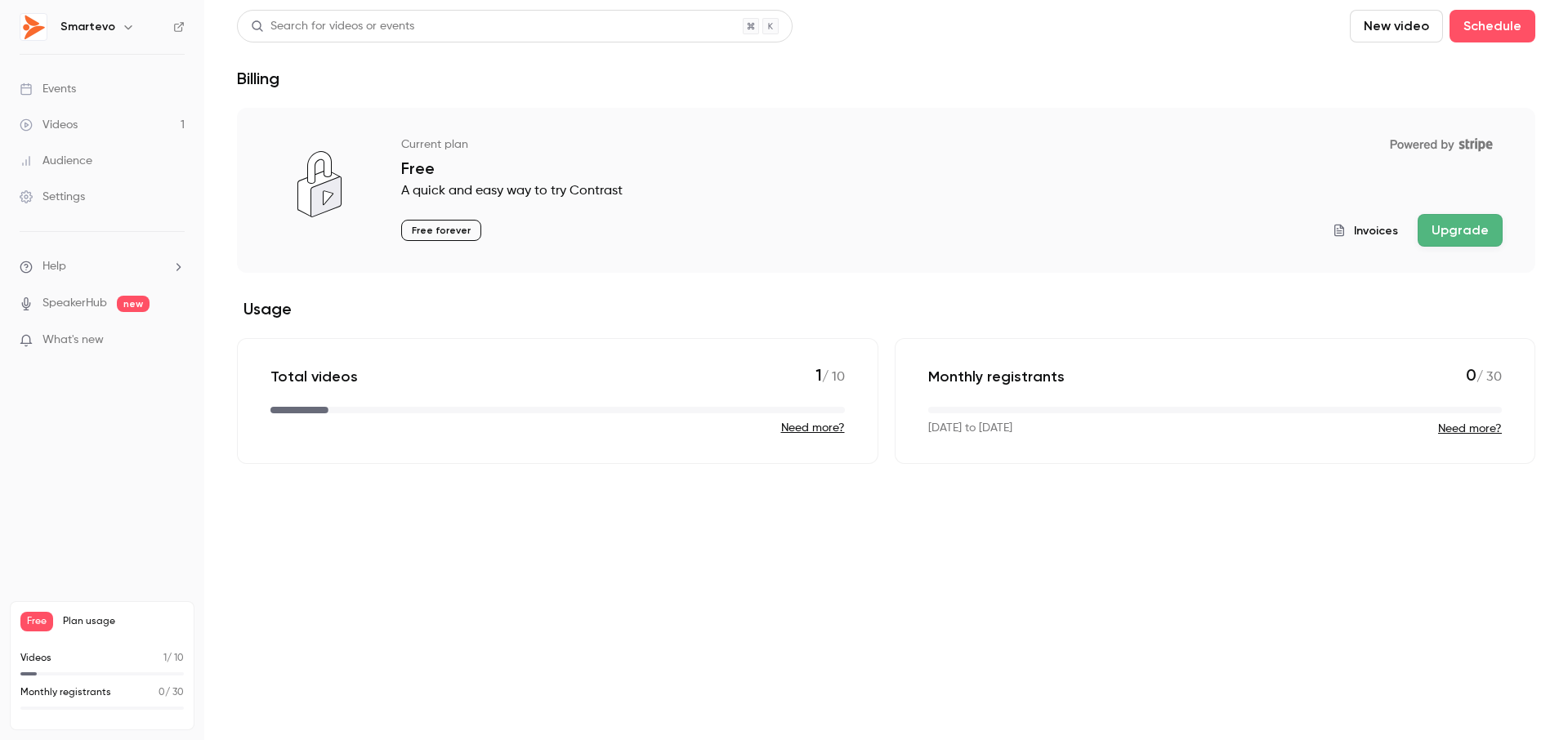
click at [1454, 242] on button "Upgrade" at bounding box center [1461, 230] width 85 height 33
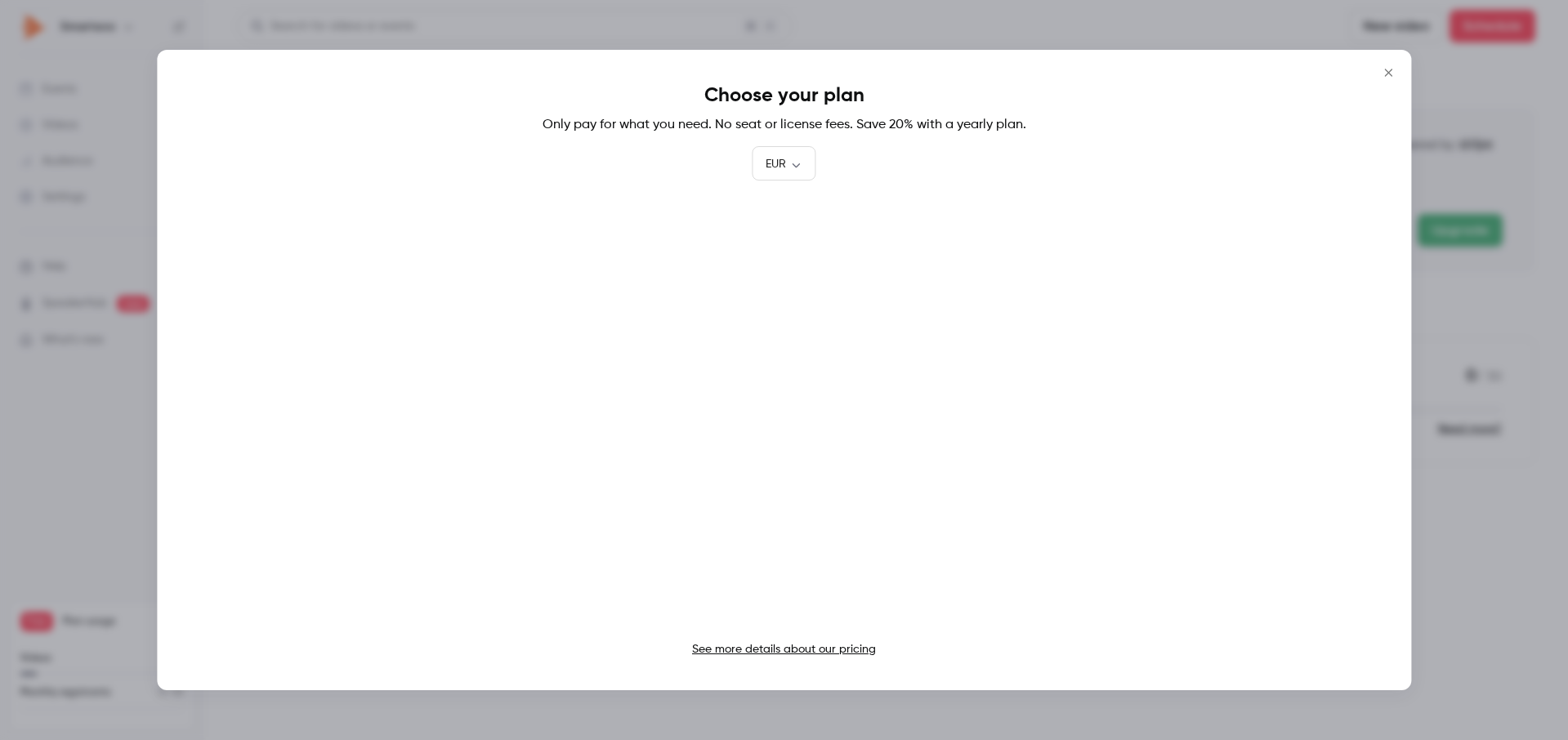
click at [1388, 73] on icon "Close" at bounding box center [1389, 73] width 20 height 13
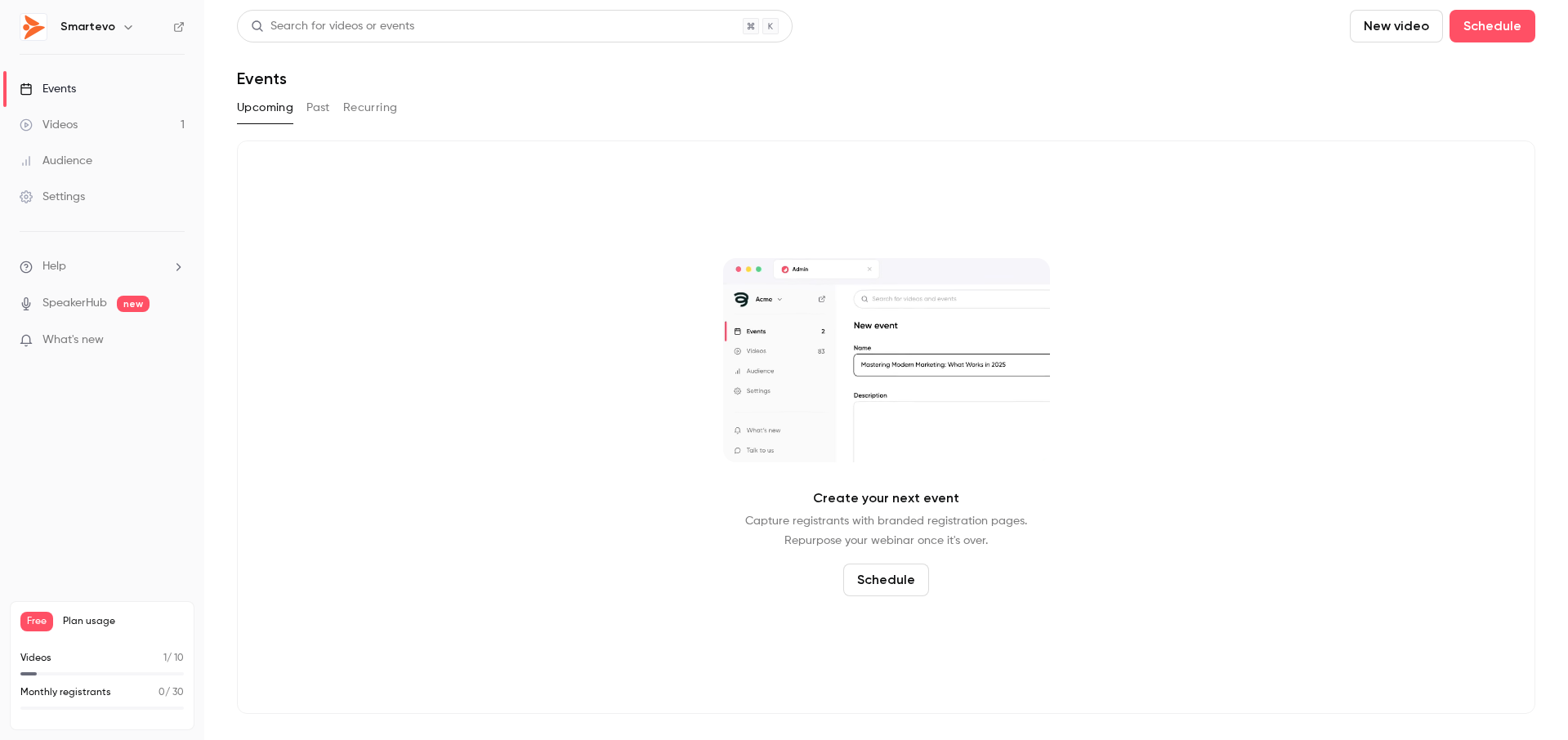
click at [82, 124] on link "Videos 1" at bounding box center [102, 125] width 204 height 36
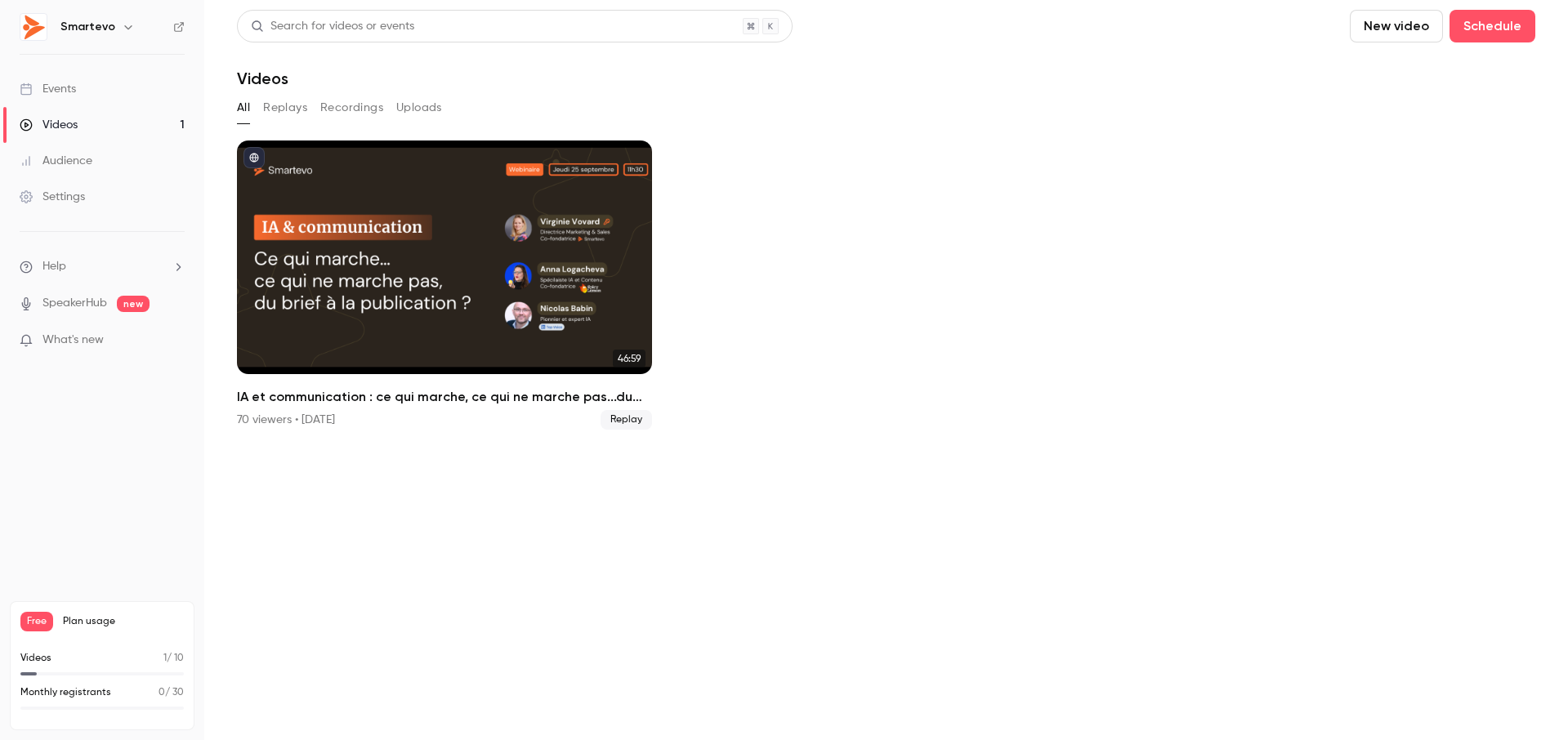
click at [237, 431] on input "topBar.uploadVideo" at bounding box center [237, 431] width 0 height 0
click at [413, 113] on button "Uploads" at bounding box center [420, 107] width 46 height 26
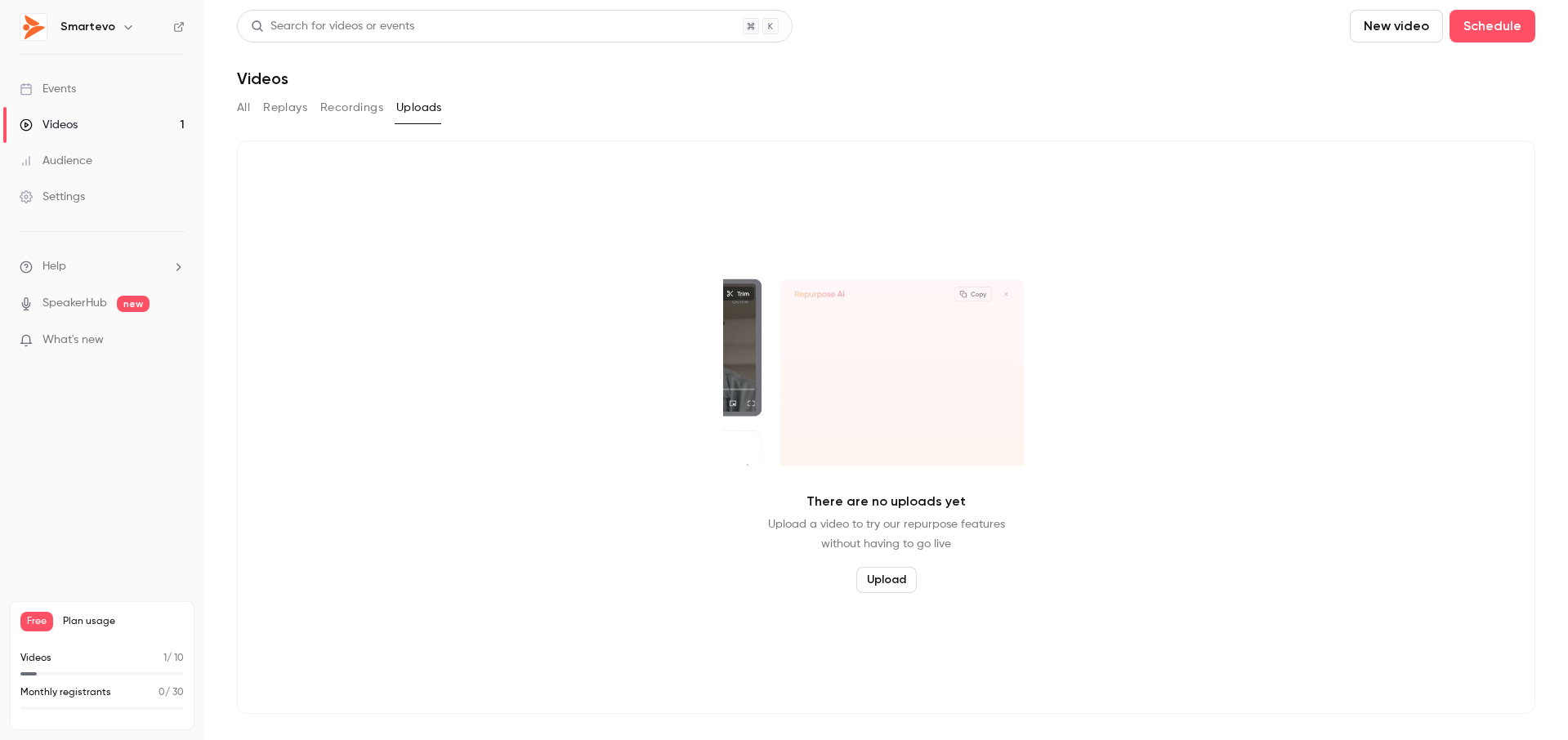
click at [346, 109] on button "Recordings" at bounding box center [351, 107] width 63 height 26
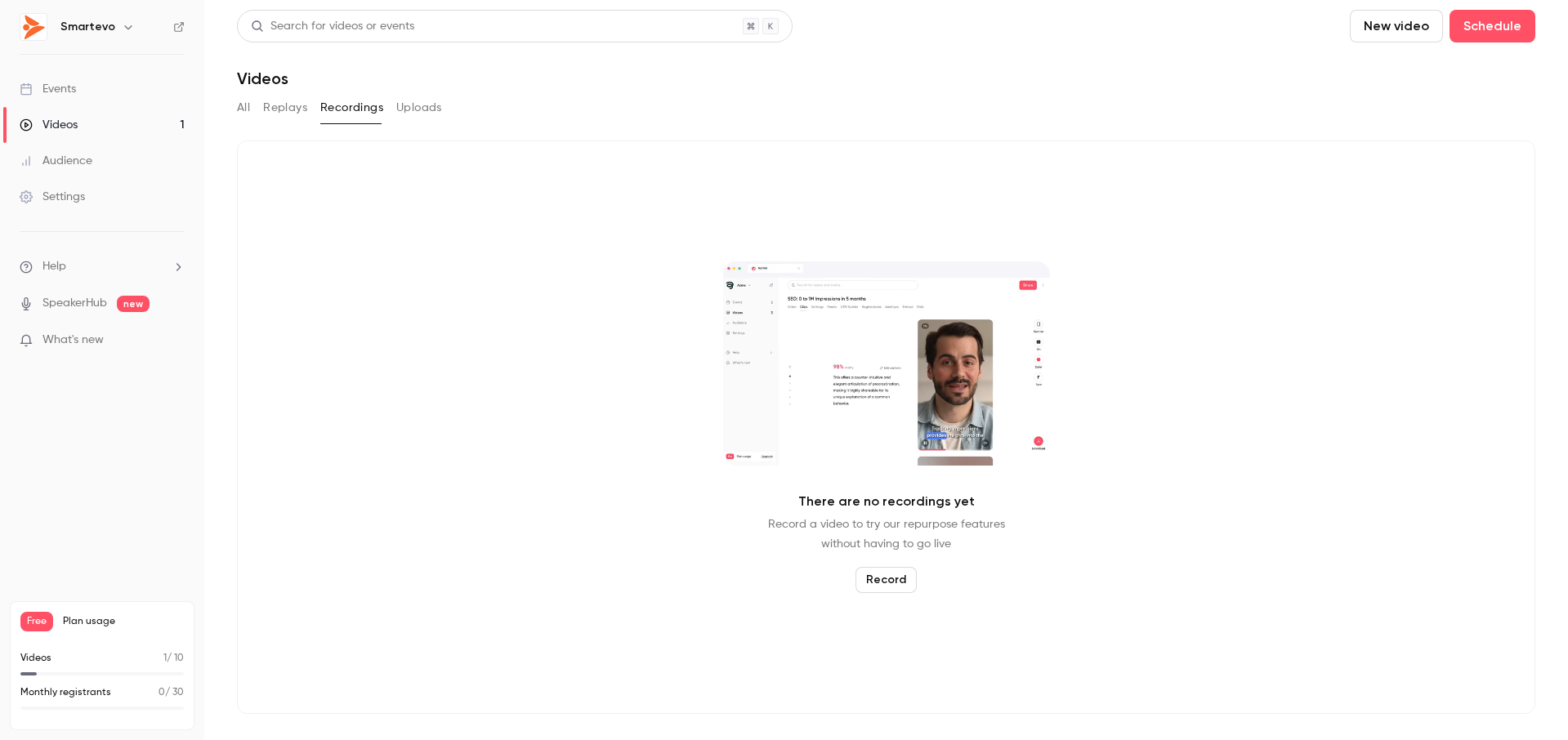
click at [288, 109] on button "Replays" at bounding box center [286, 107] width 44 height 26
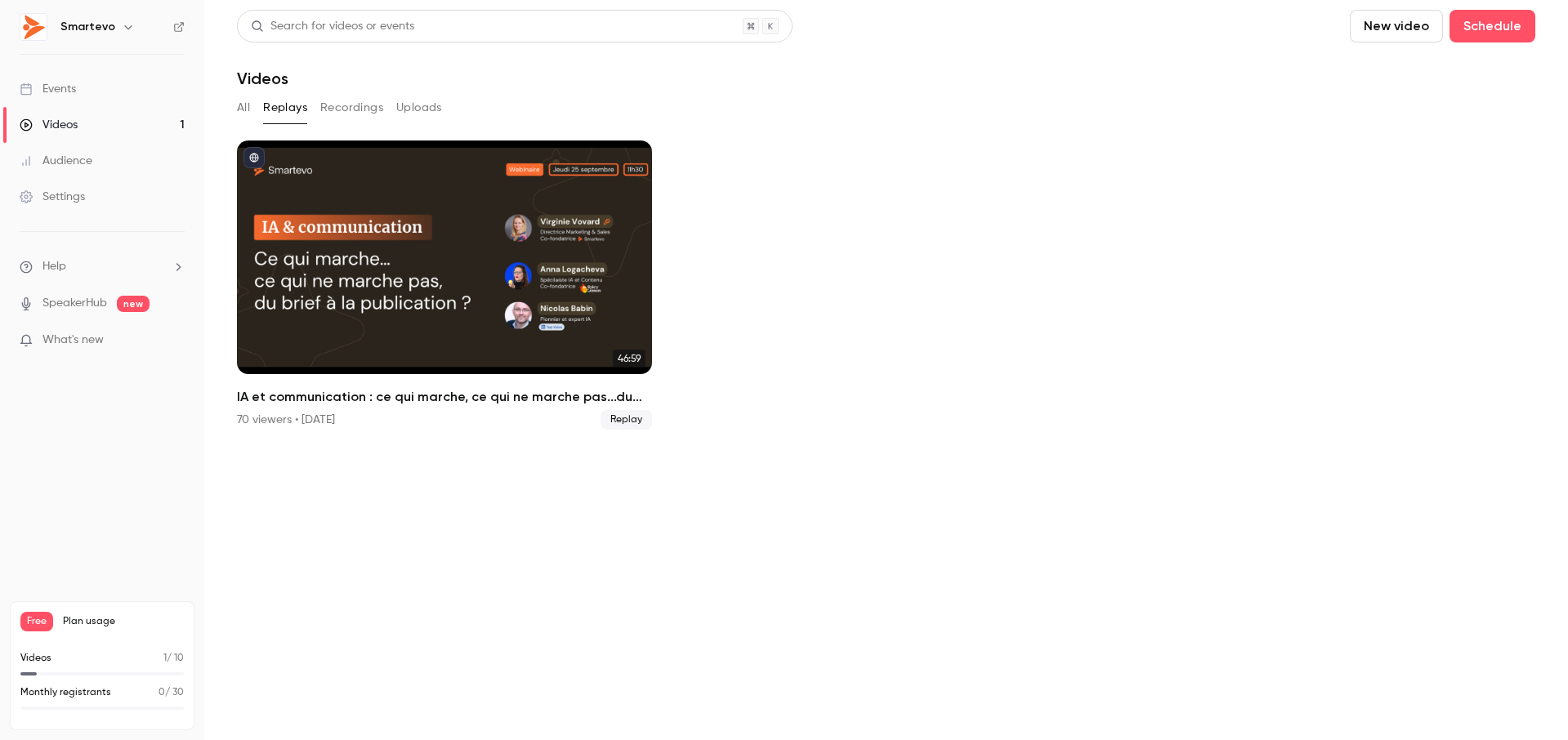
click at [245, 108] on button "All" at bounding box center [243, 107] width 13 height 26
click at [109, 122] on link "Videos 1" at bounding box center [102, 125] width 204 height 36
